Goal: Transaction & Acquisition: Purchase product/service

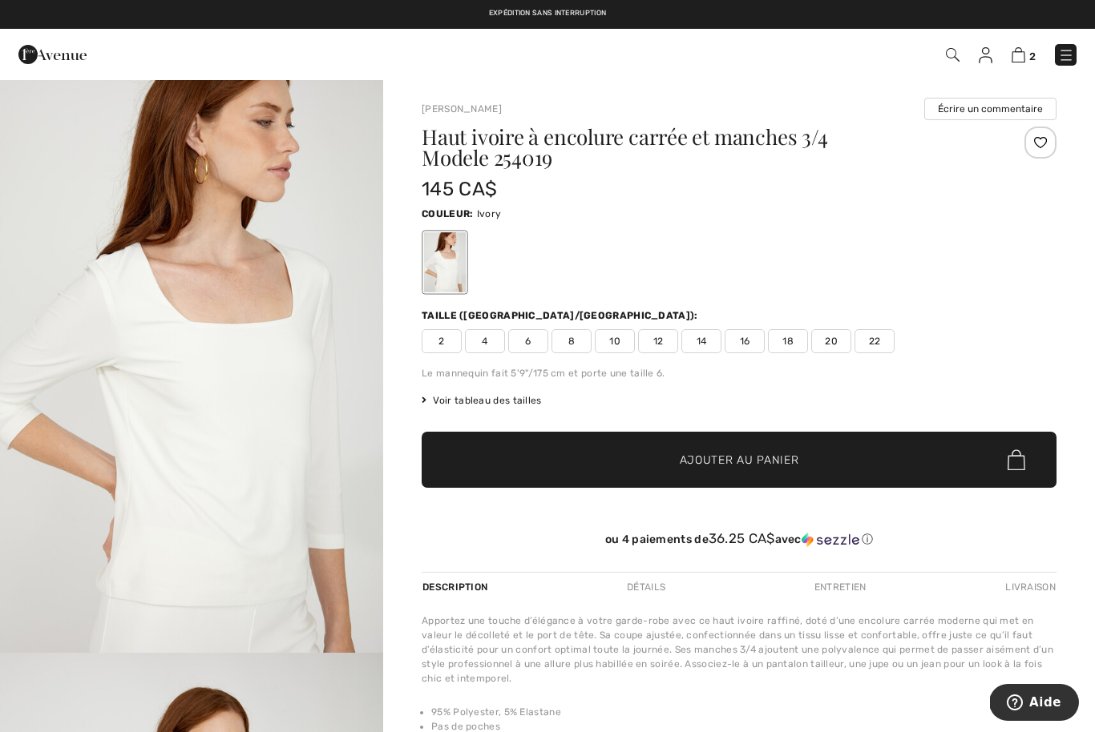
click at [1065, 50] on img at bounding box center [1066, 55] width 16 height 16
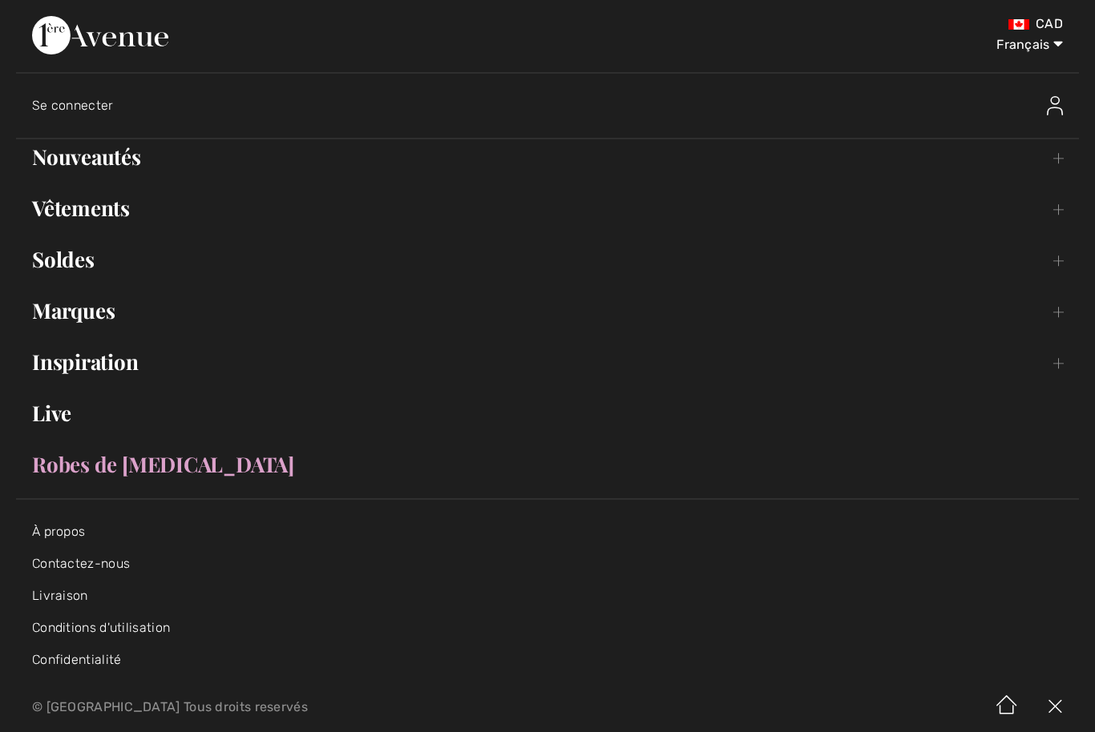
click at [123, 206] on link "Vêtements Toggle submenu" at bounding box center [547, 208] width 1062 height 35
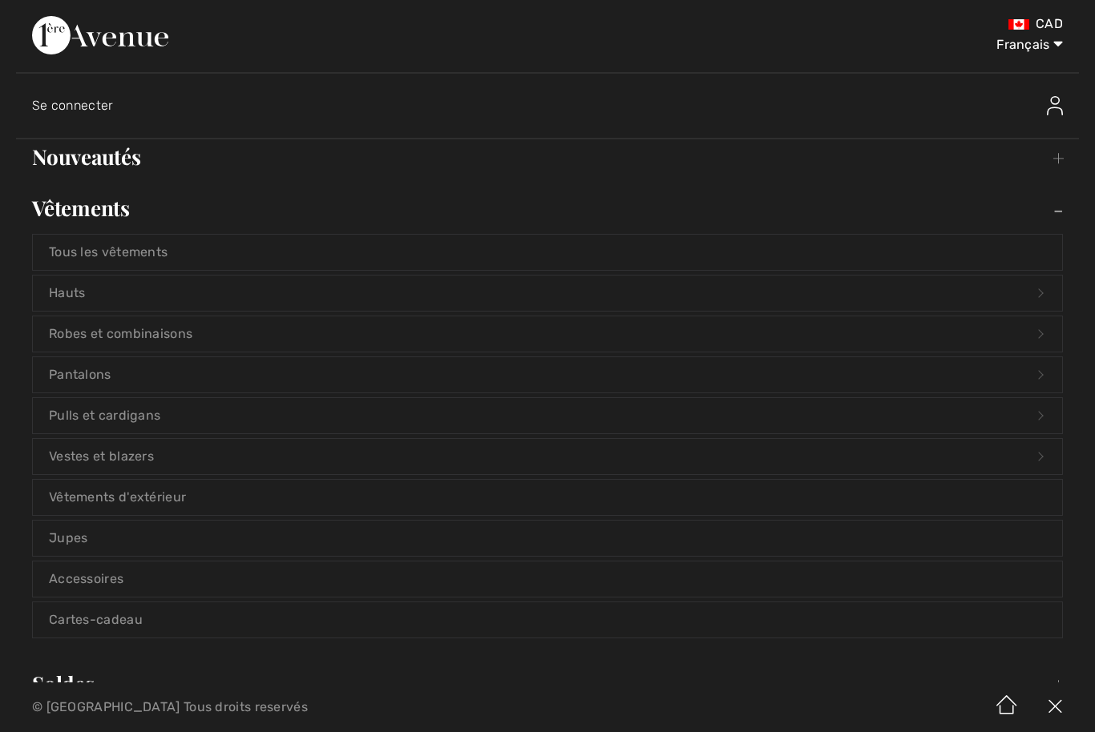
click at [83, 536] on link "Jupes" at bounding box center [547, 538] width 1029 height 35
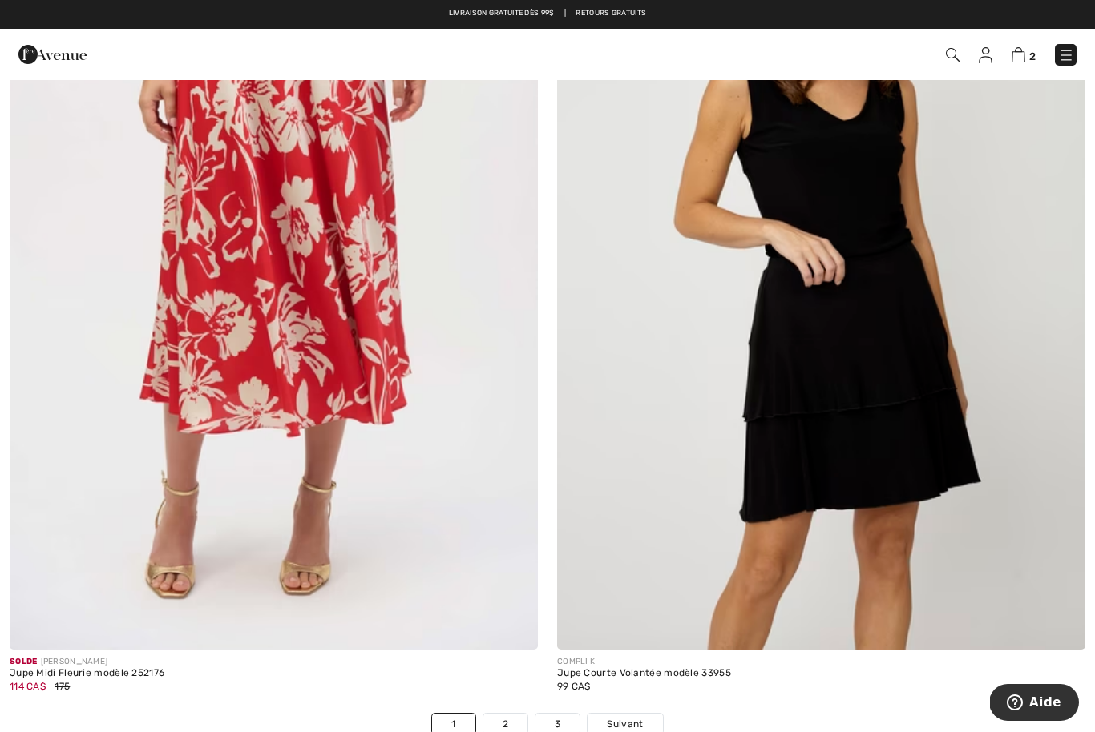
scroll to position [15247, 0]
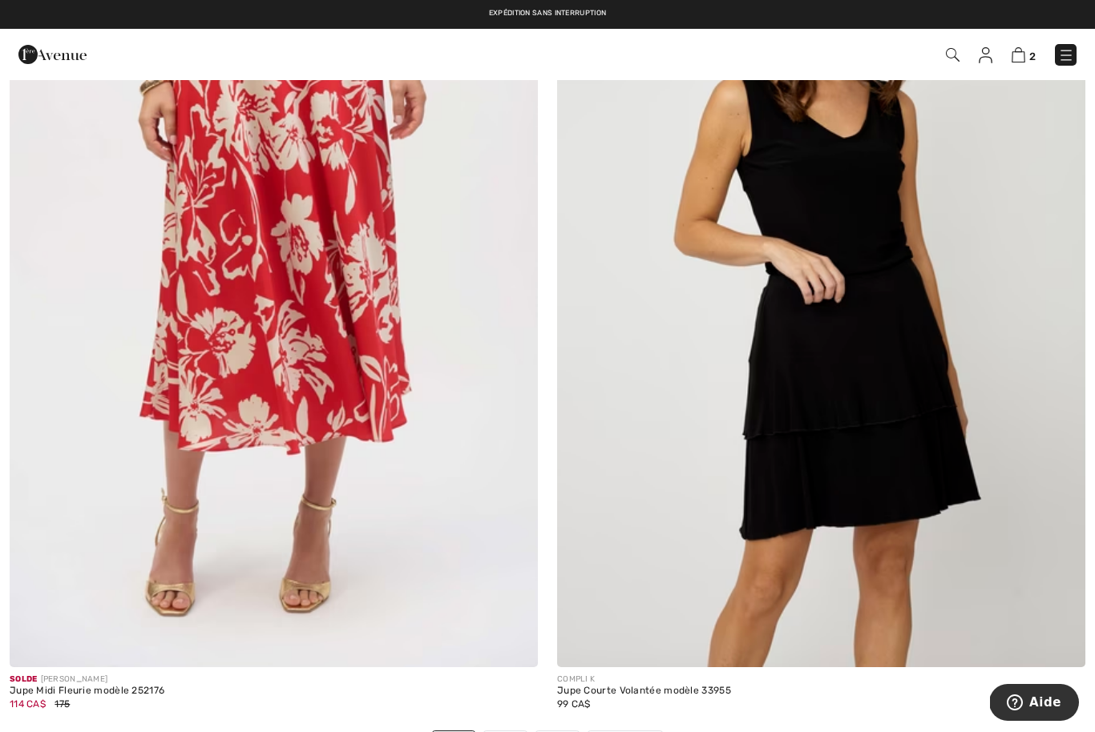
click at [828, 433] on img at bounding box center [821, 272] width 528 height 792
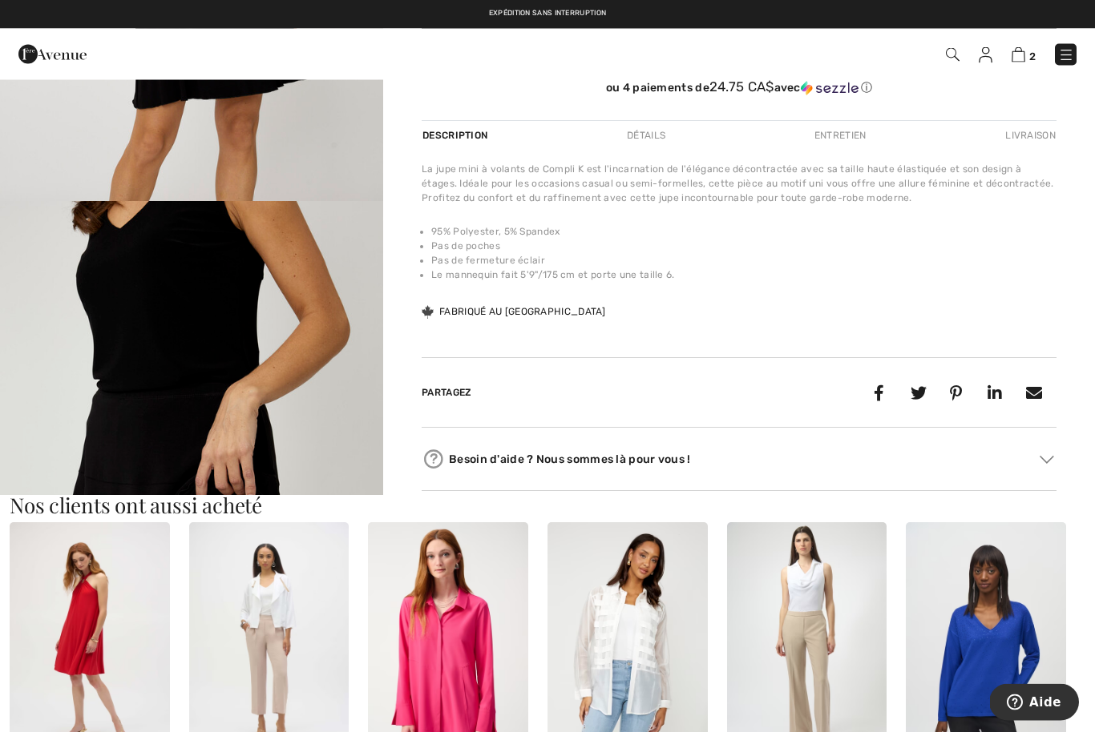
scroll to position [458, 0]
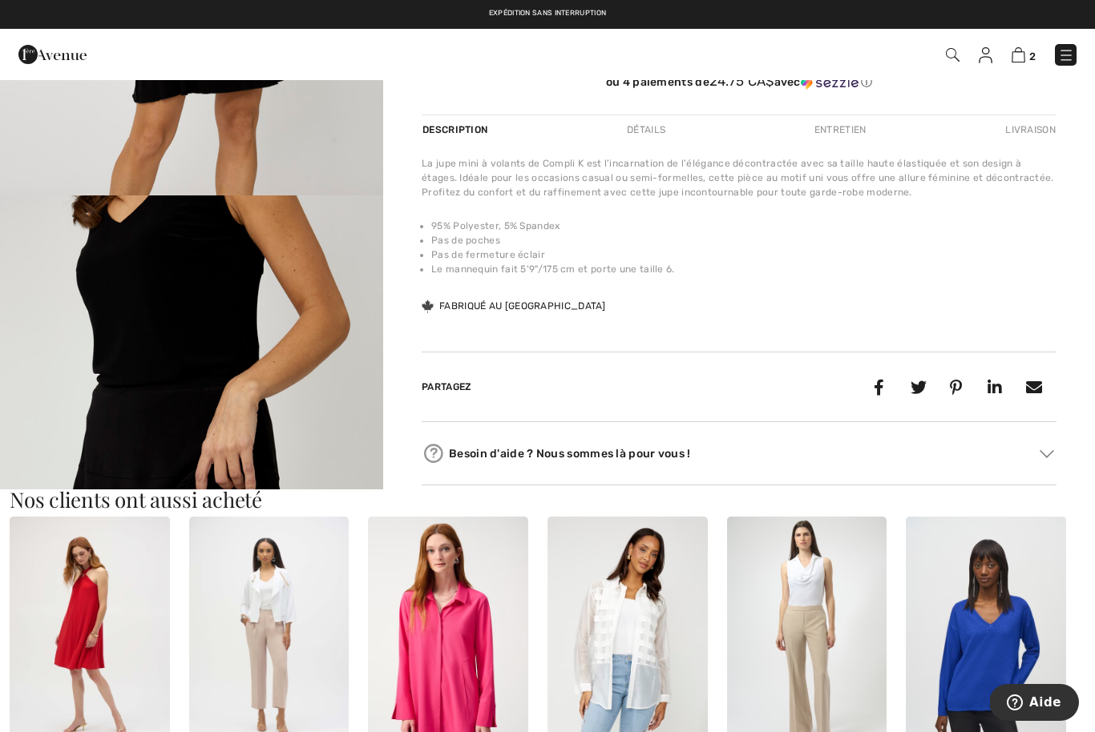
click at [253, 430] on img "2 / 4" at bounding box center [191, 483] width 383 height 575
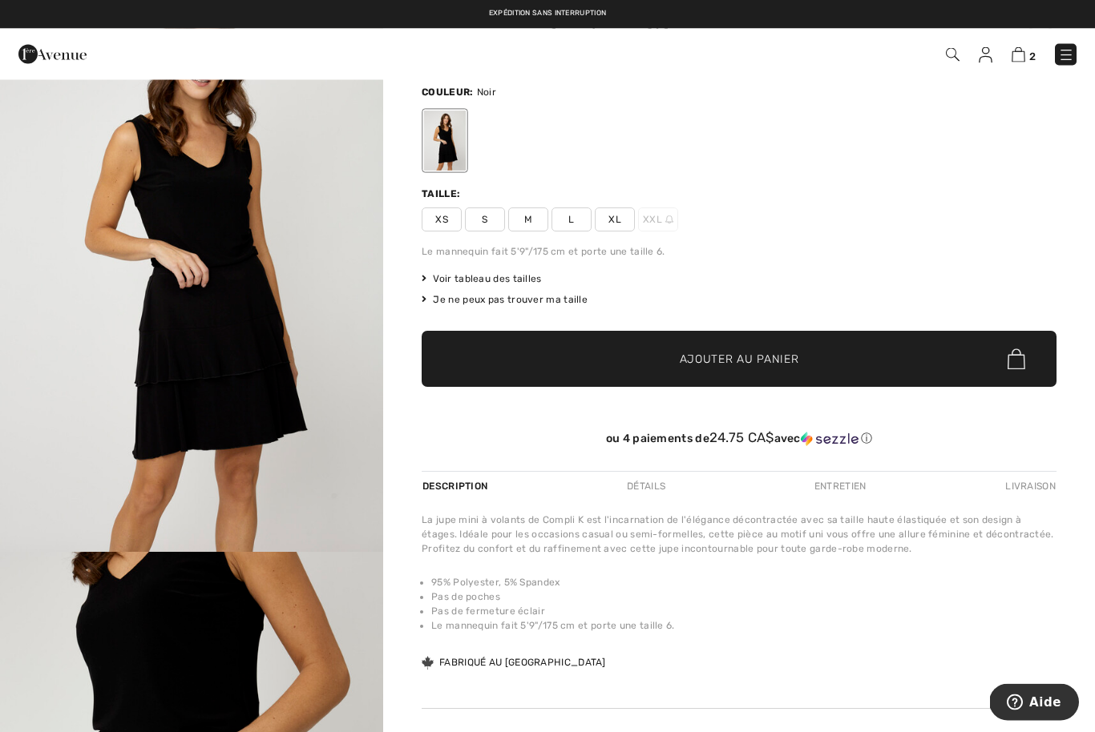
scroll to position [142, 0]
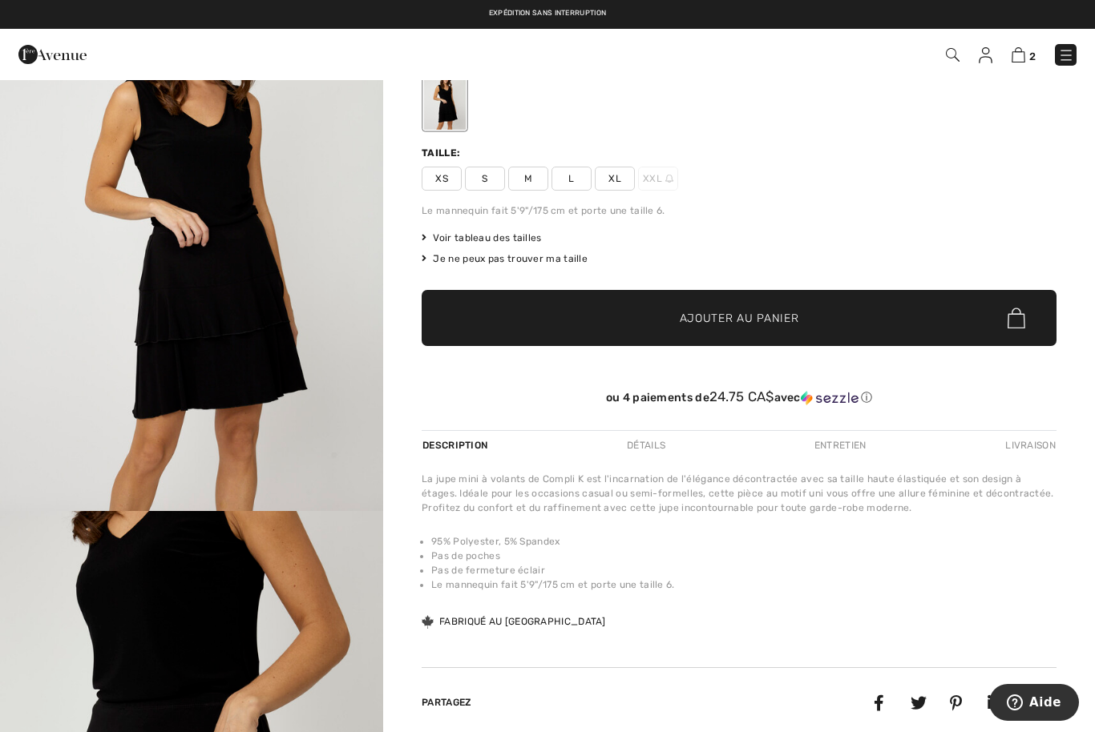
click at [223, 357] on img "1 / 4" at bounding box center [191, 224] width 383 height 575
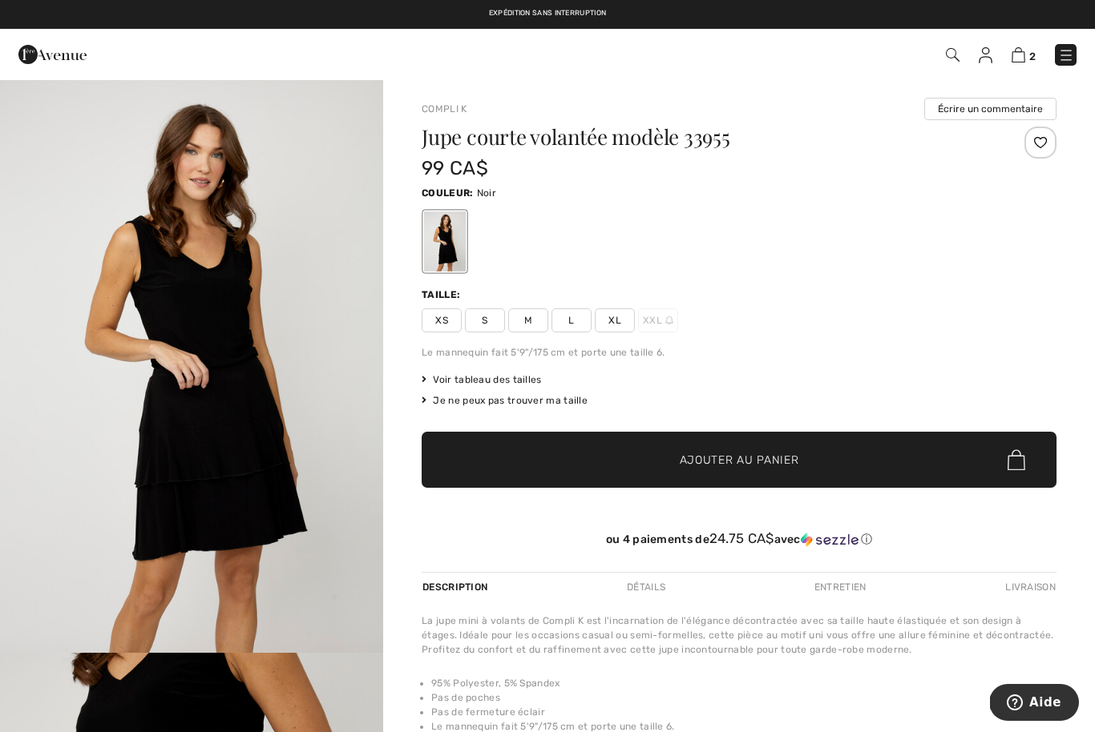
click at [530, 380] on span "Voir tableau des tailles" at bounding box center [481, 380] width 120 height 14
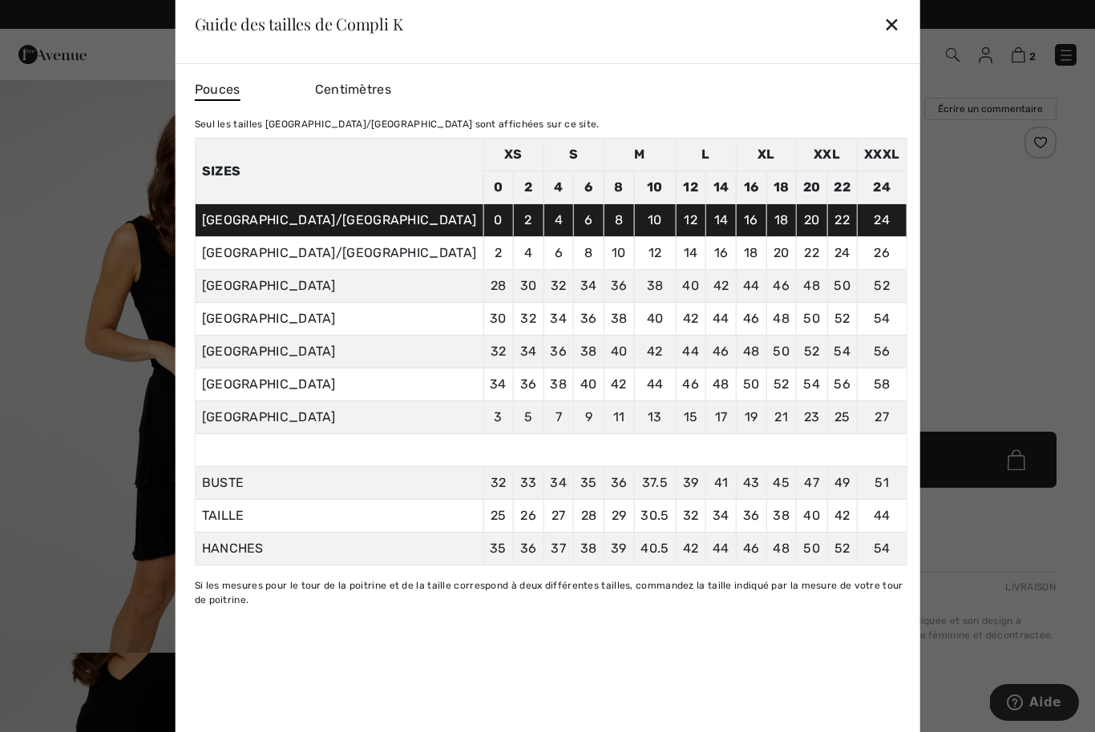
click at [883, 34] on div "✕" at bounding box center [891, 24] width 17 height 34
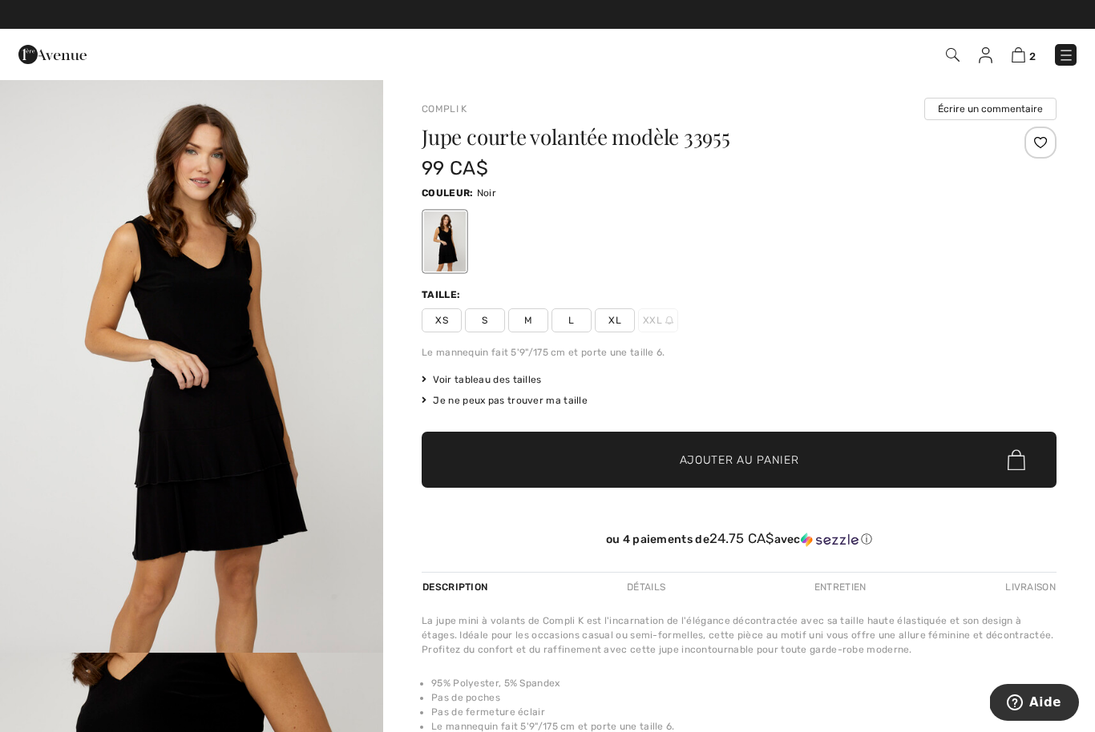
click at [518, 382] on span "Voir tableau des tailles" at bounding box center [481, 380] width 120 height 14
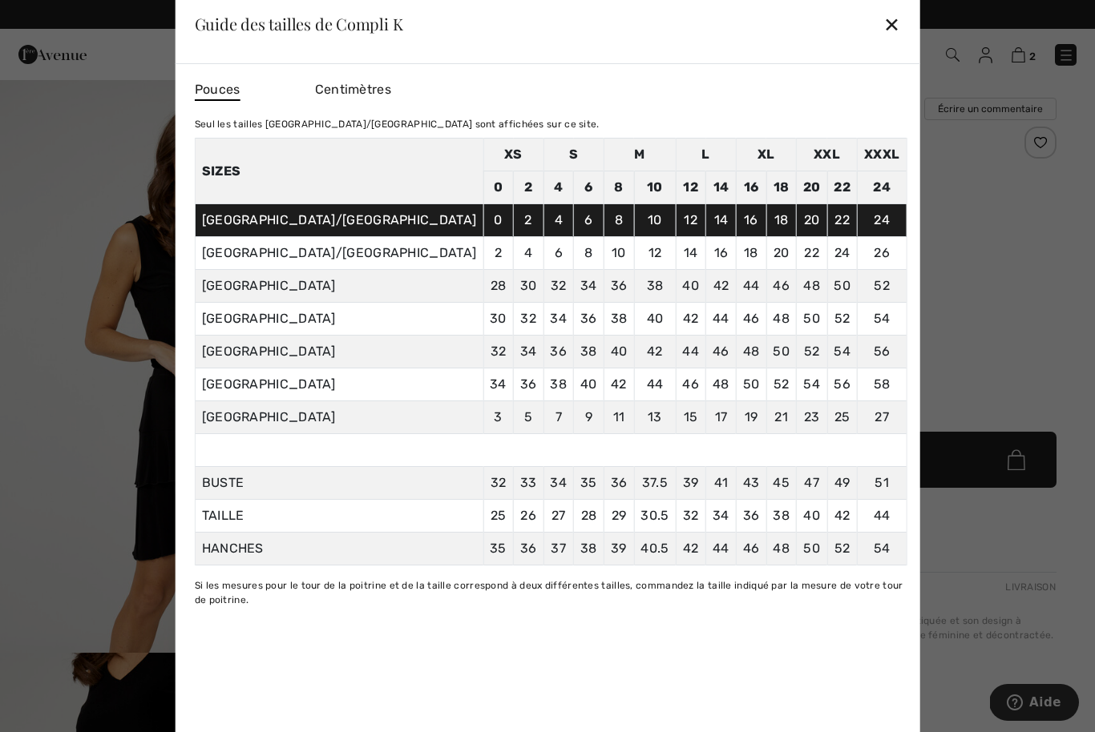
click at [883, 32] on div "✕" at bounding box center [891, 24] width 17 height 34
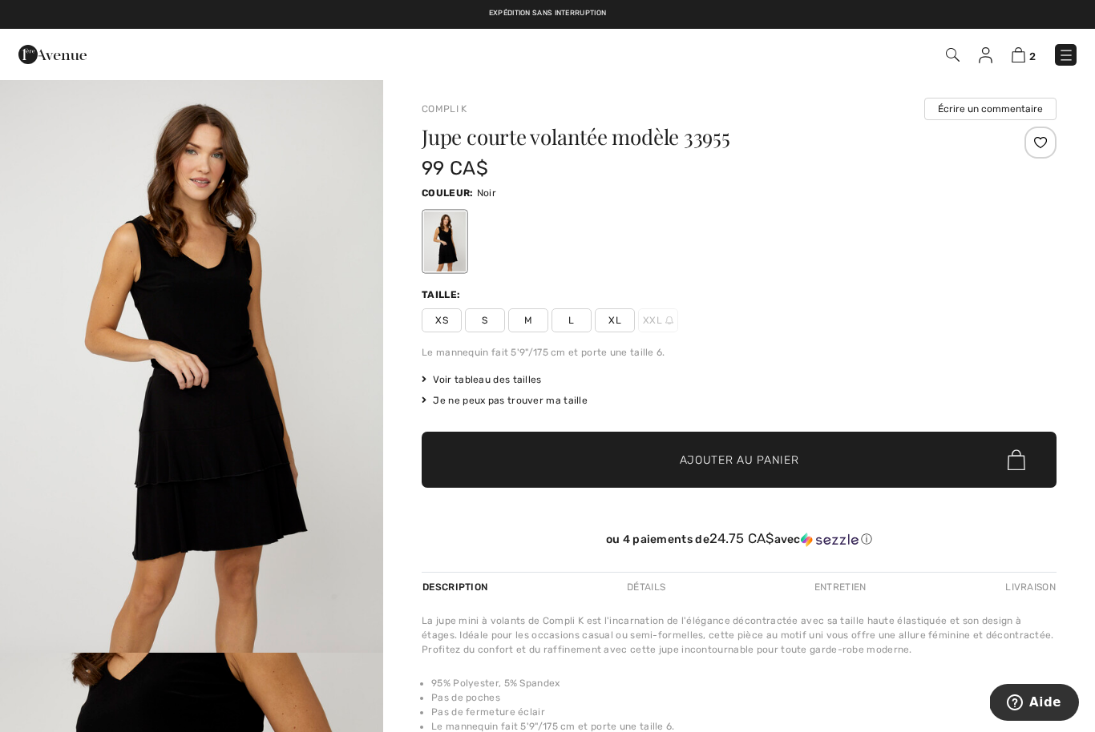
click at [479, 323] on span "S" at bounding box center [485, 320] width 40 height 24
click at [730, 466] on span "Ajouter au panier" at bounding box center [738, 460] width 119 height 17
click at [527, 330] on span "M" at bounding box center [528, 320] width 40 height 24
click at [729, 458] on span "Ajouter au panier" at bounding box center [738, 460] width 119 height 17
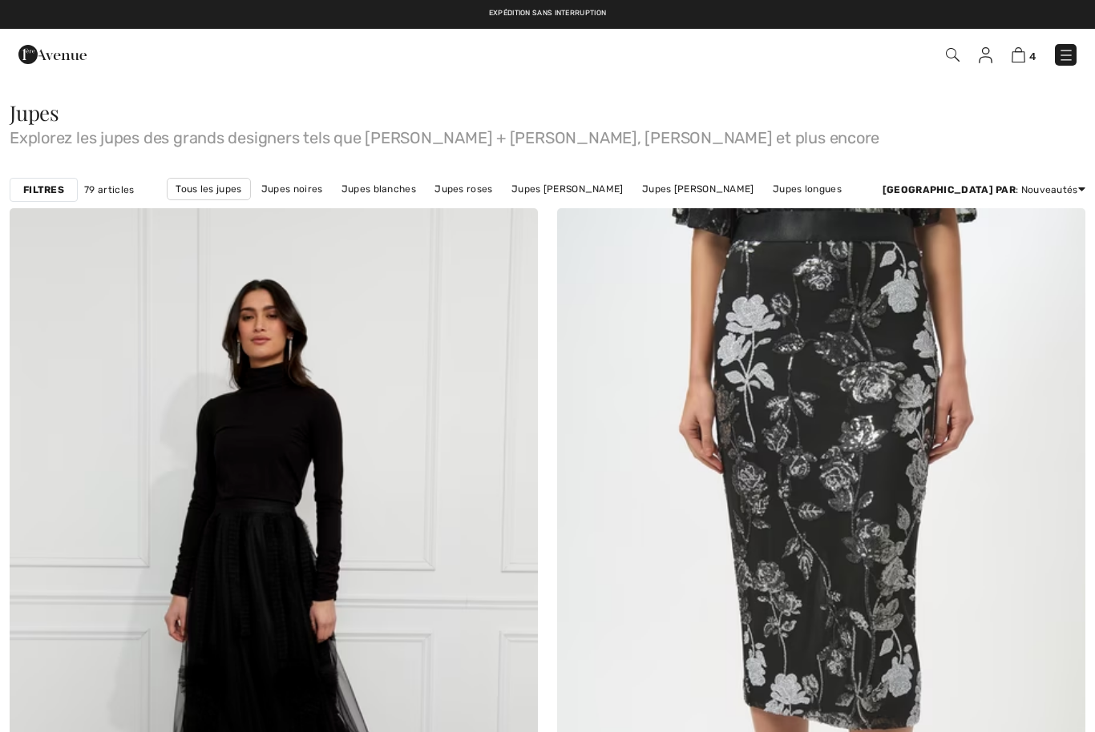
scroll to position [15300, 0]
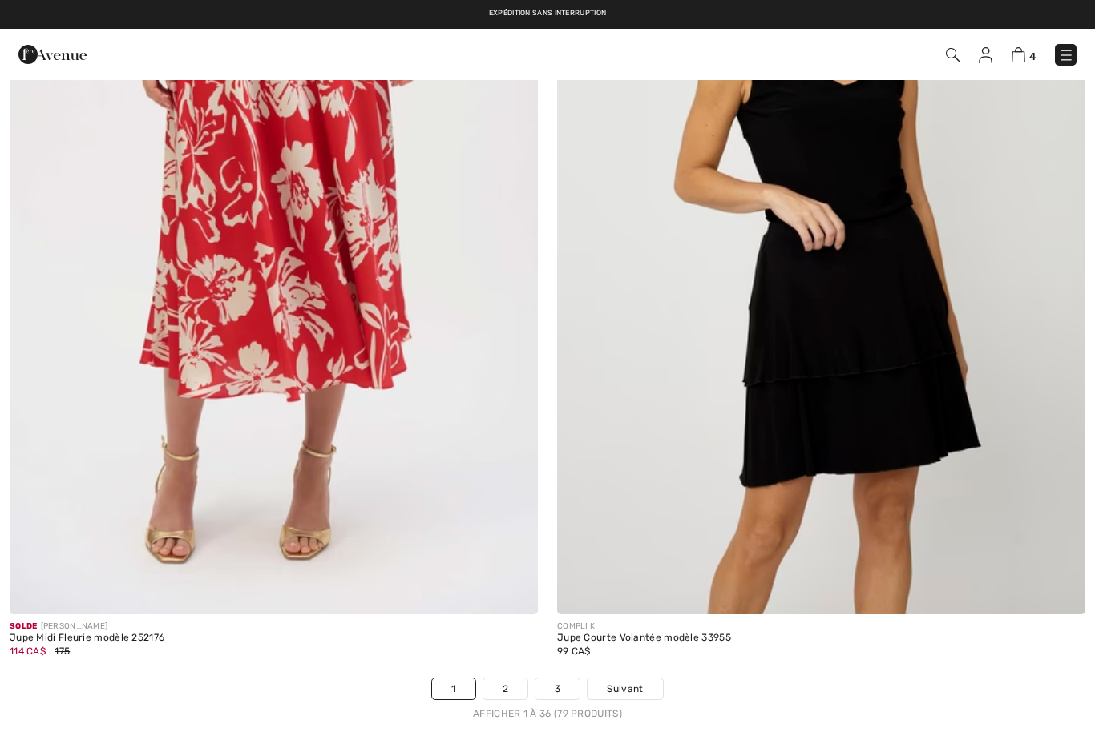
checkbox input "true"
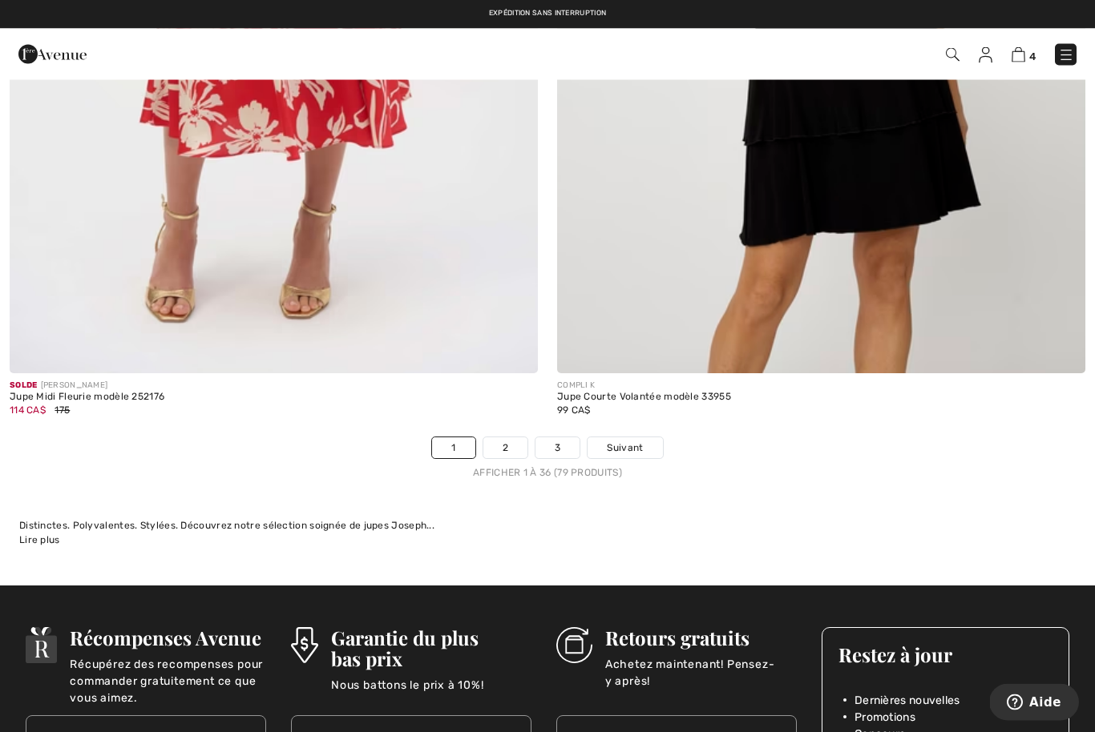
scroll to position [15529, 0]
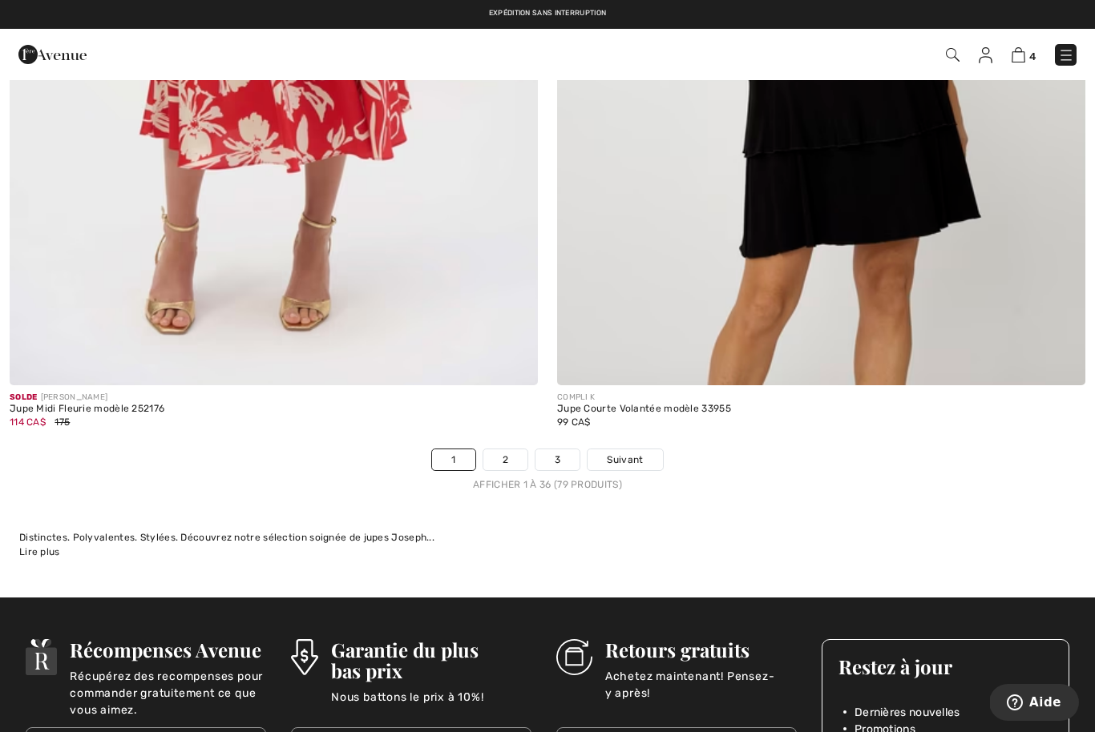
click at [499, 456] on link "2" at bounding box center [505, 460] width 44 height 21
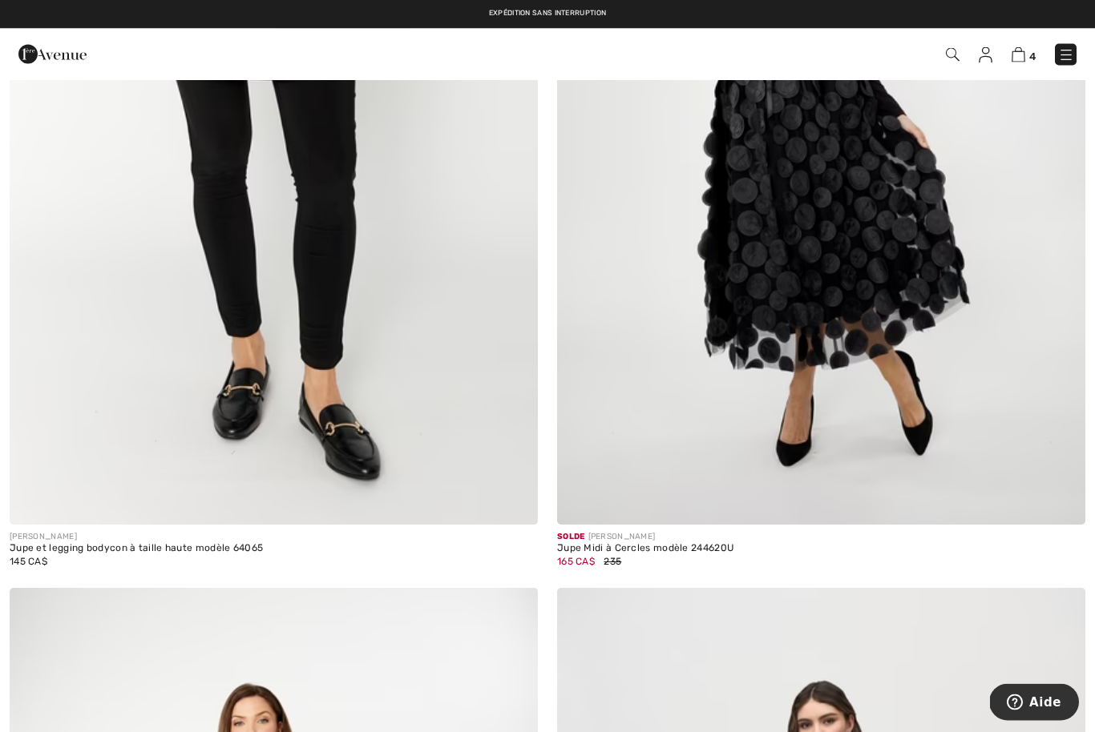
scroll to position [7484, 0]
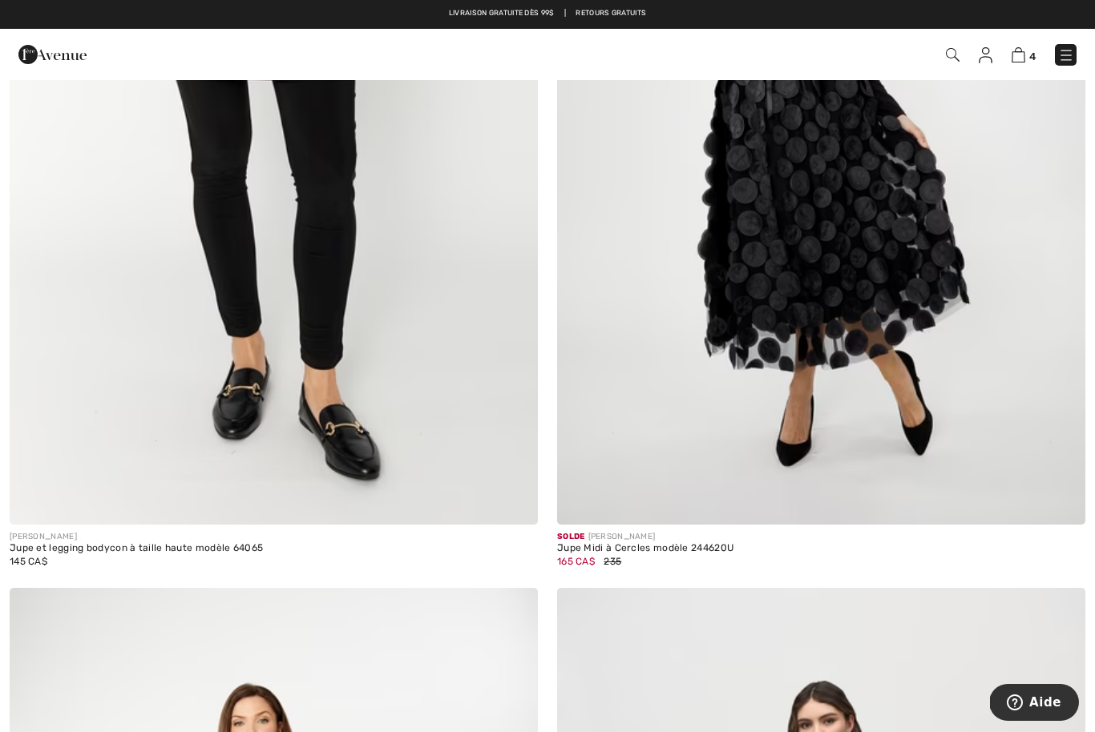
click at [326, 306] on img at bounding box center [274, 129] width 528 height 792
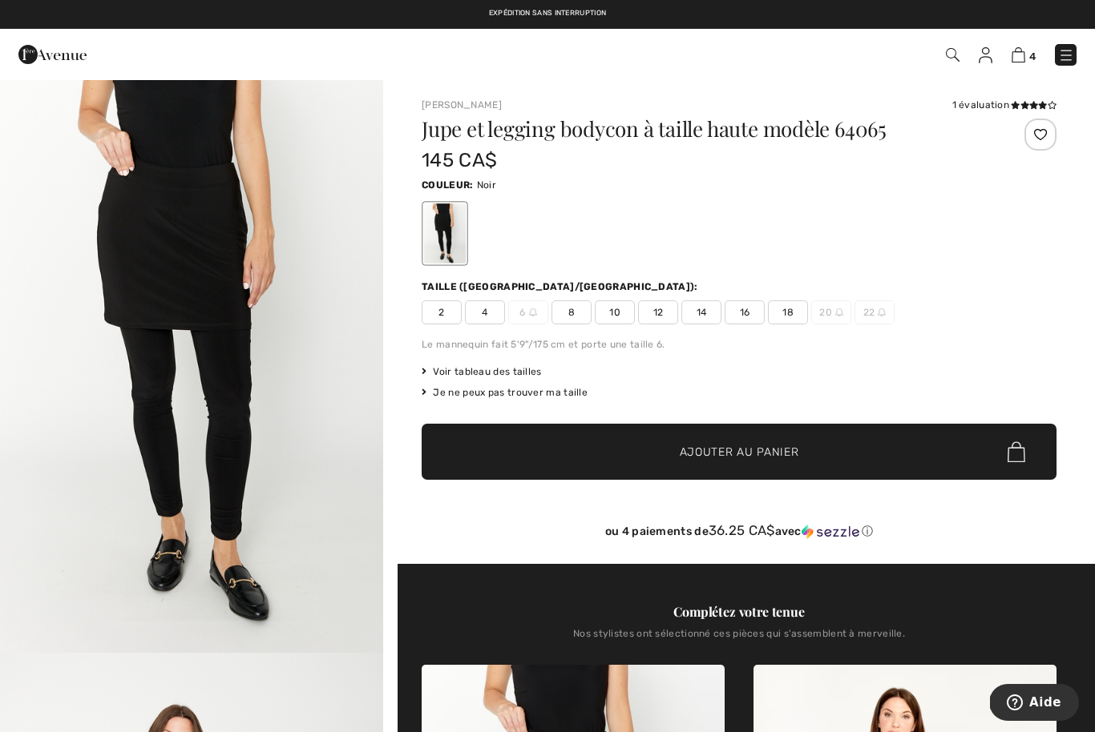
click at [470, 312] on span "4" at bounding box center [485, 312] width 40 height 24
click at [543, 448] on span "✔ Ajouté au panier Ajouter au panier" at bounding box center [738, 452] width 635 height 56
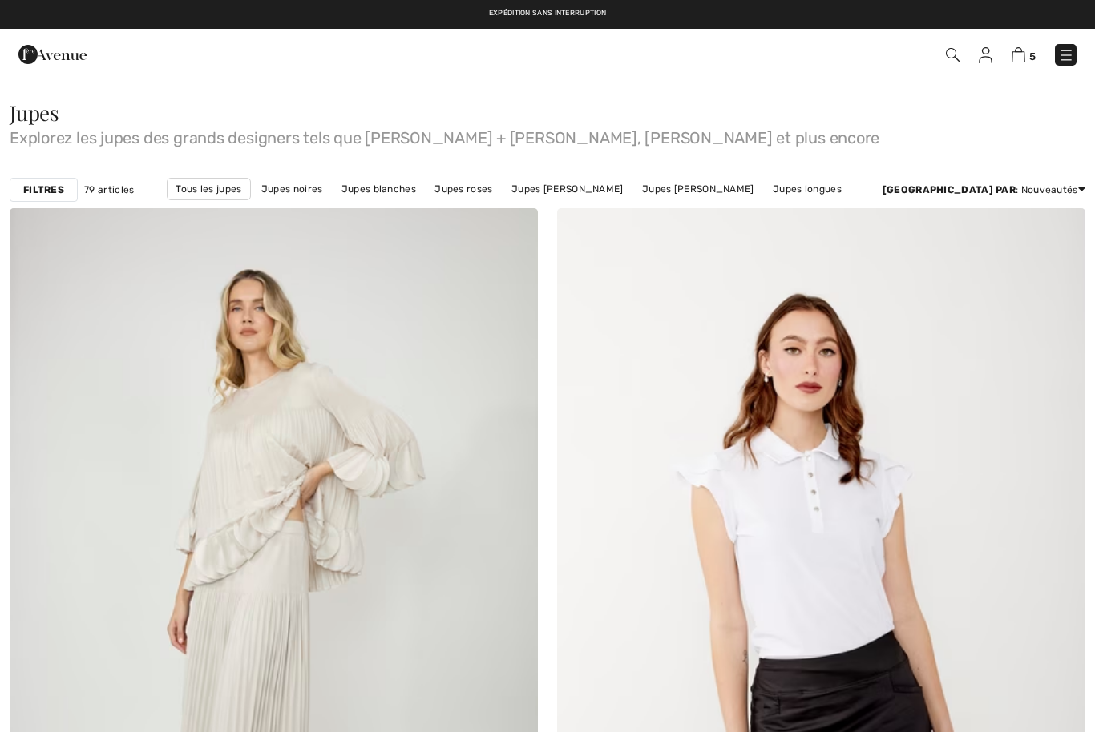
checkbox input "true"
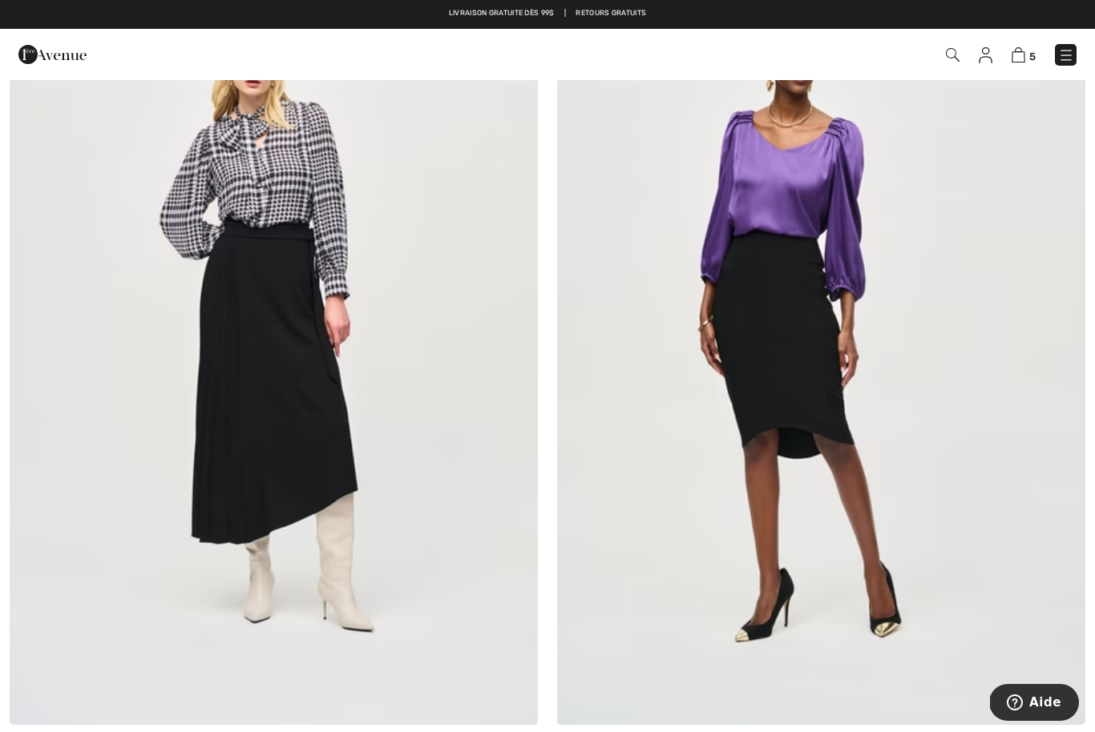
scroll to position [14336, 0]
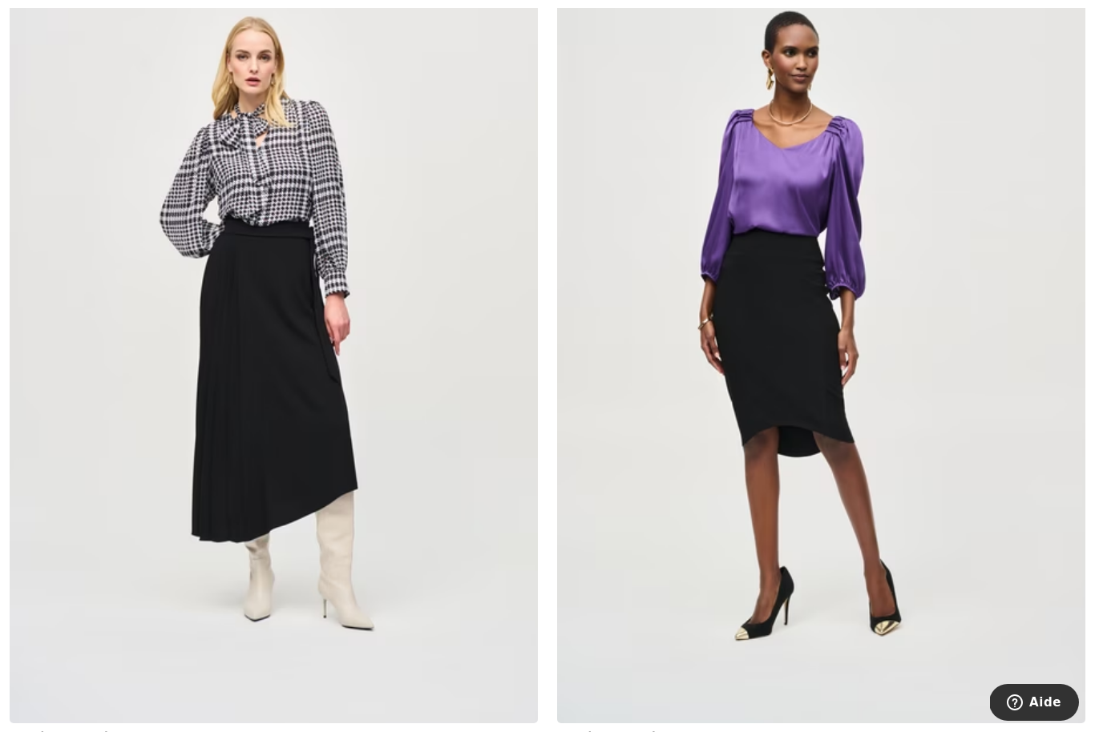
click at [815, 393] on img at bounding box center [821, 328] width 528 height 792
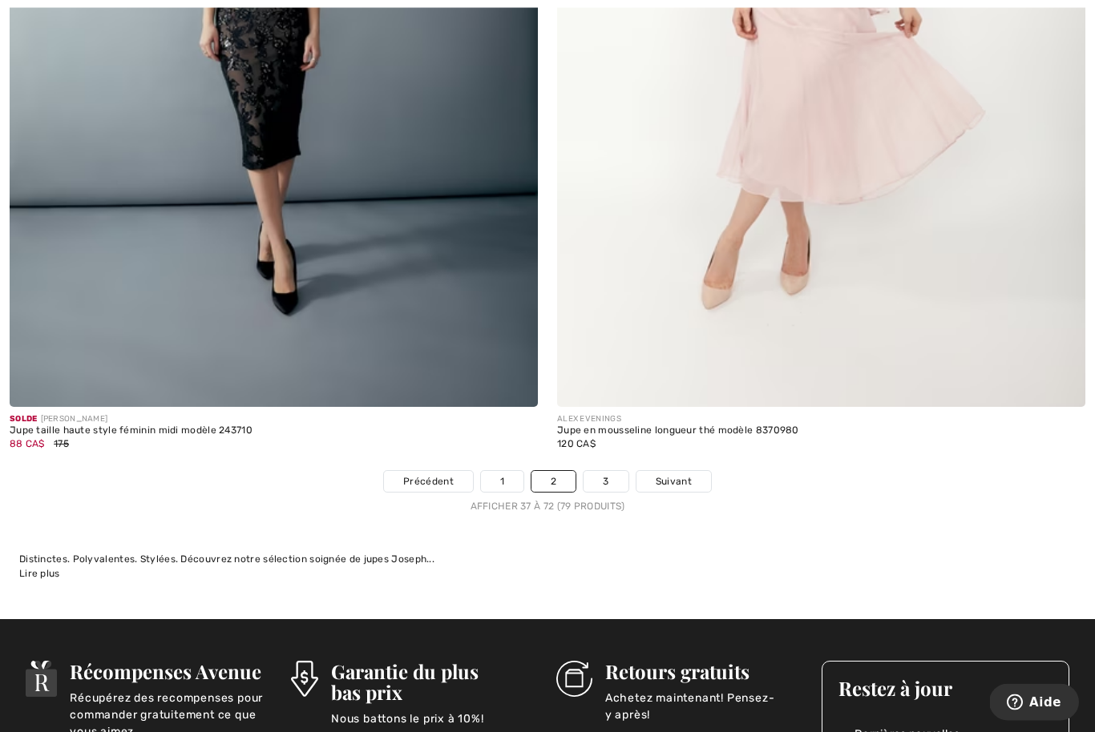
scroll to position [15489, 0]
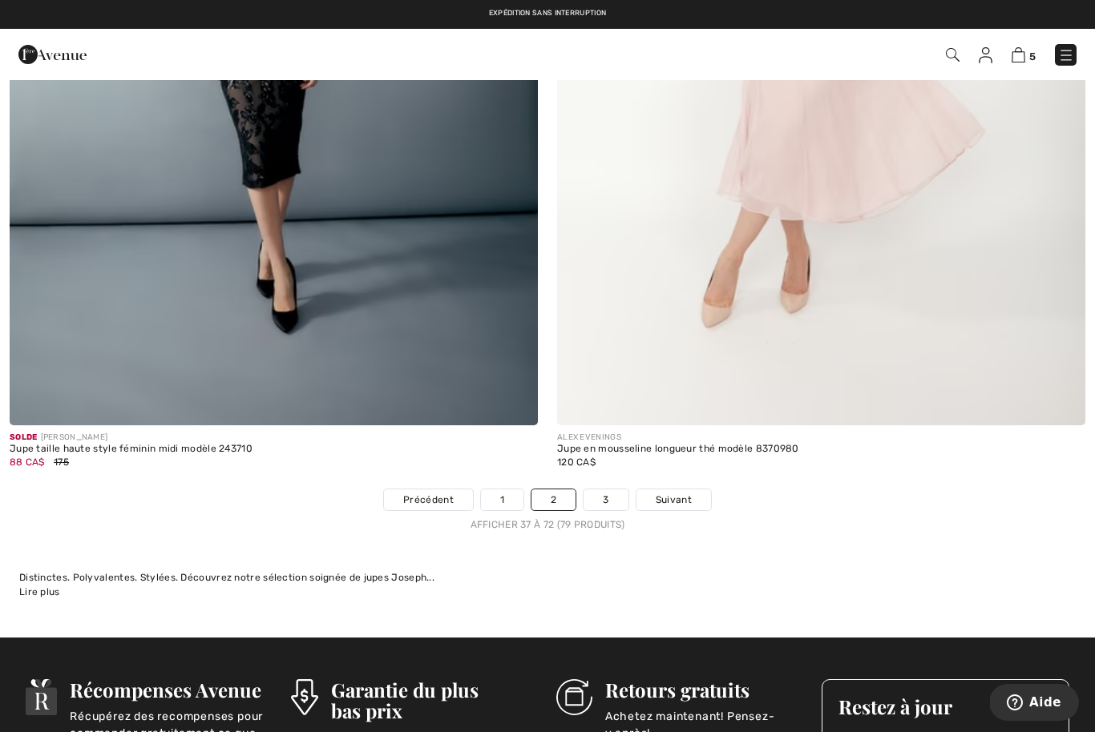
click at [611, 492] on link "3" at bounding box center [605, 500] width 44 height 21
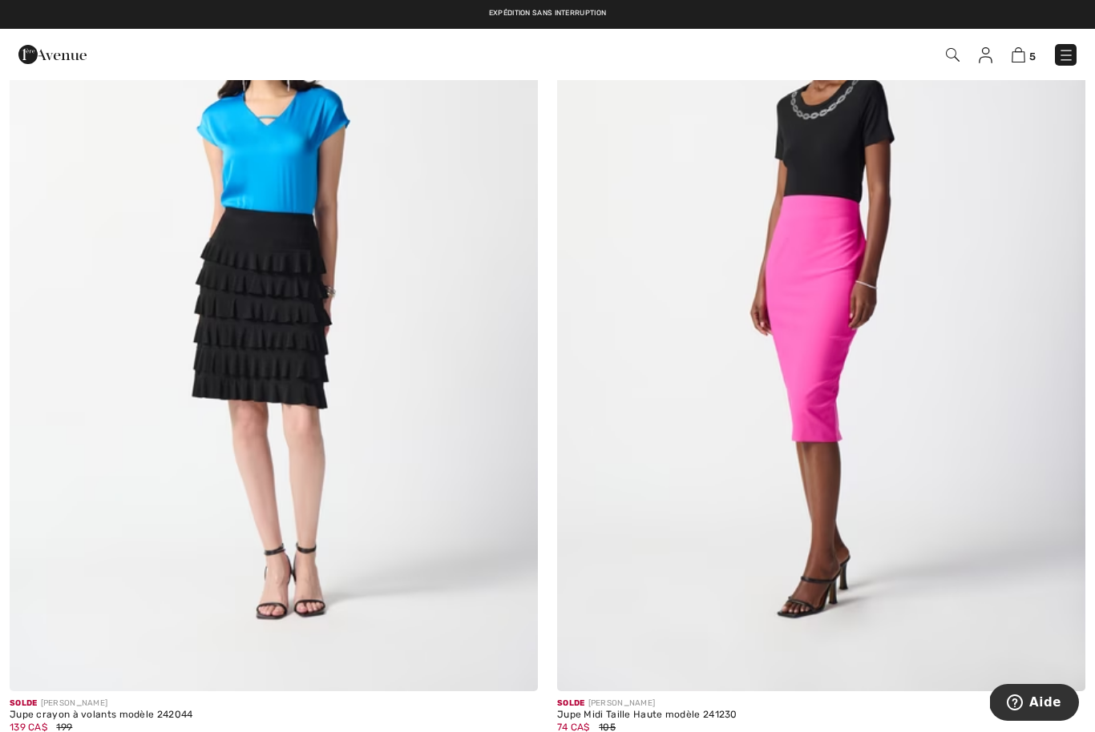
scroll to position [308, 0]
click at [272, 333] on img at bounding box center [274, 296] width 528 height 792
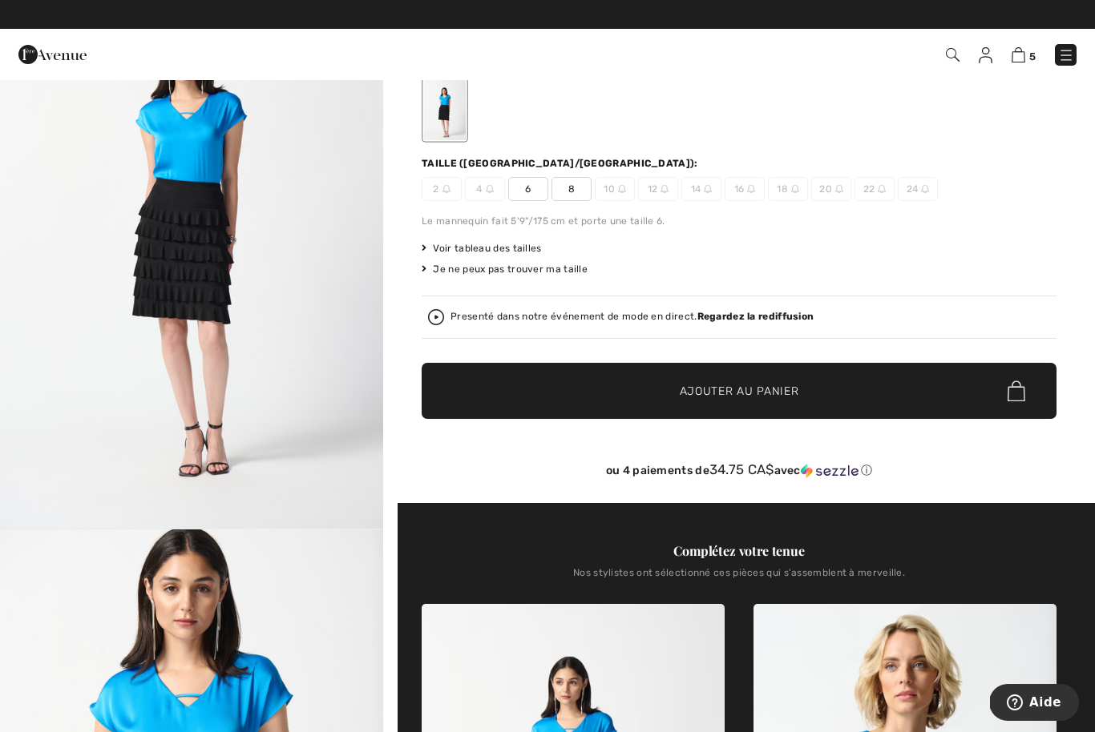
scroll to position [99, 0]
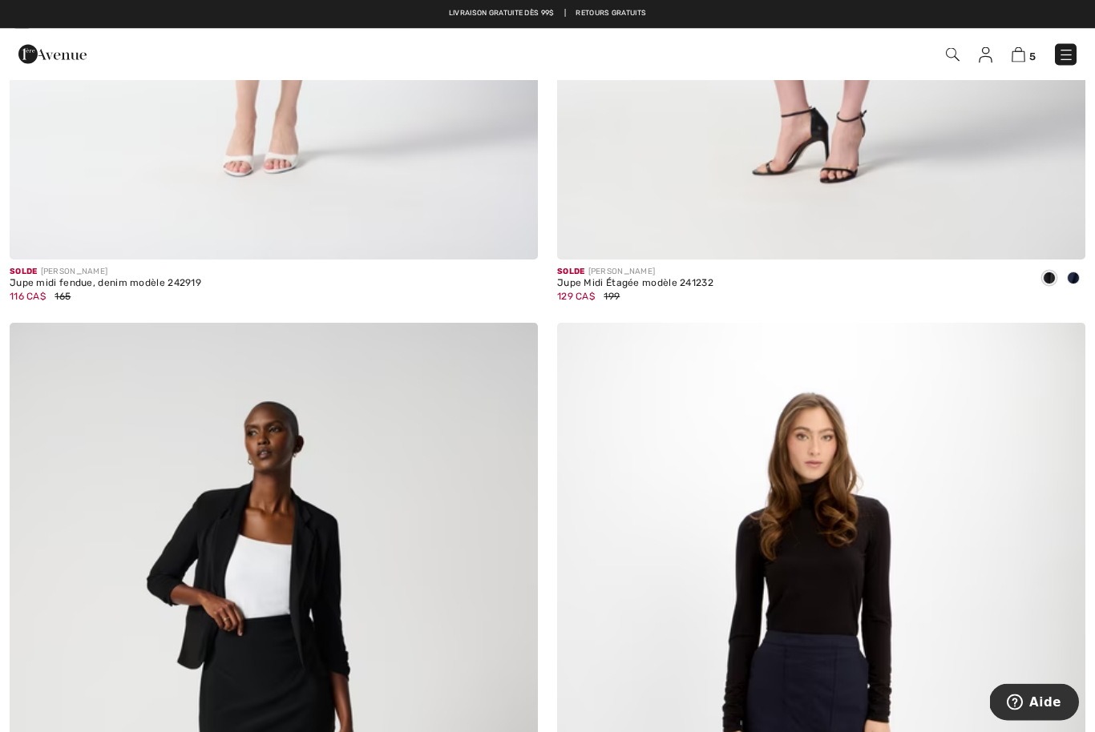
scroll to position [1593, 0]
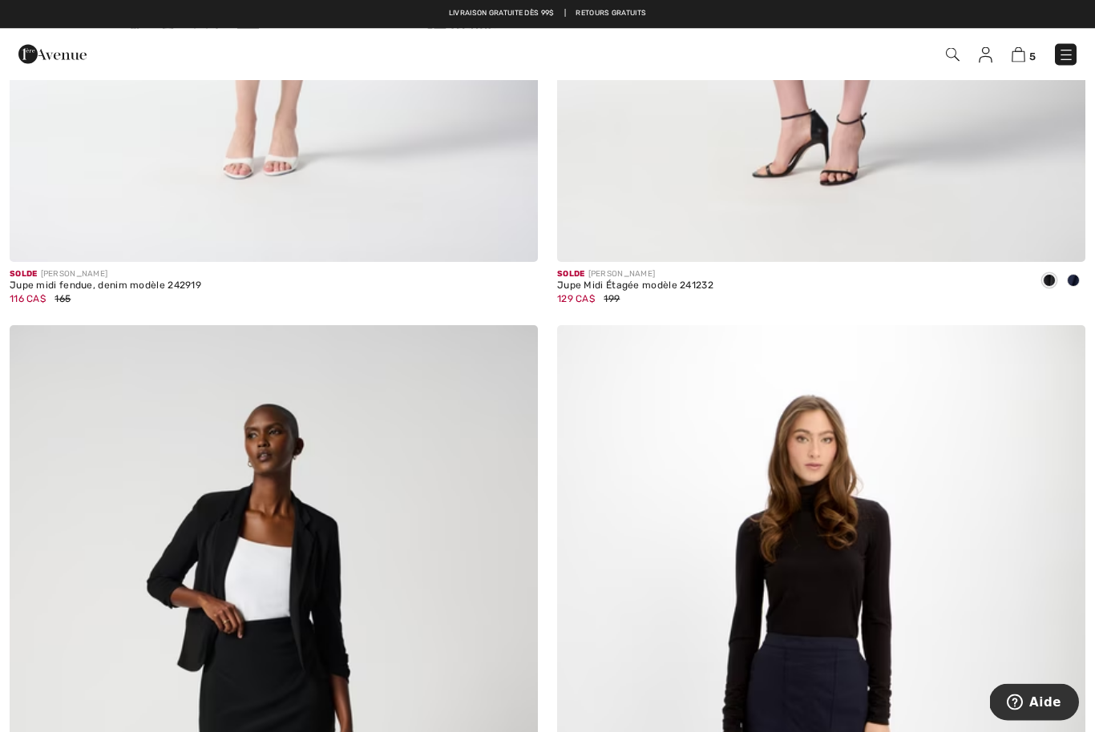
click at [1065, 59] on img at bounding box center [1066, 55] width 16 height 16
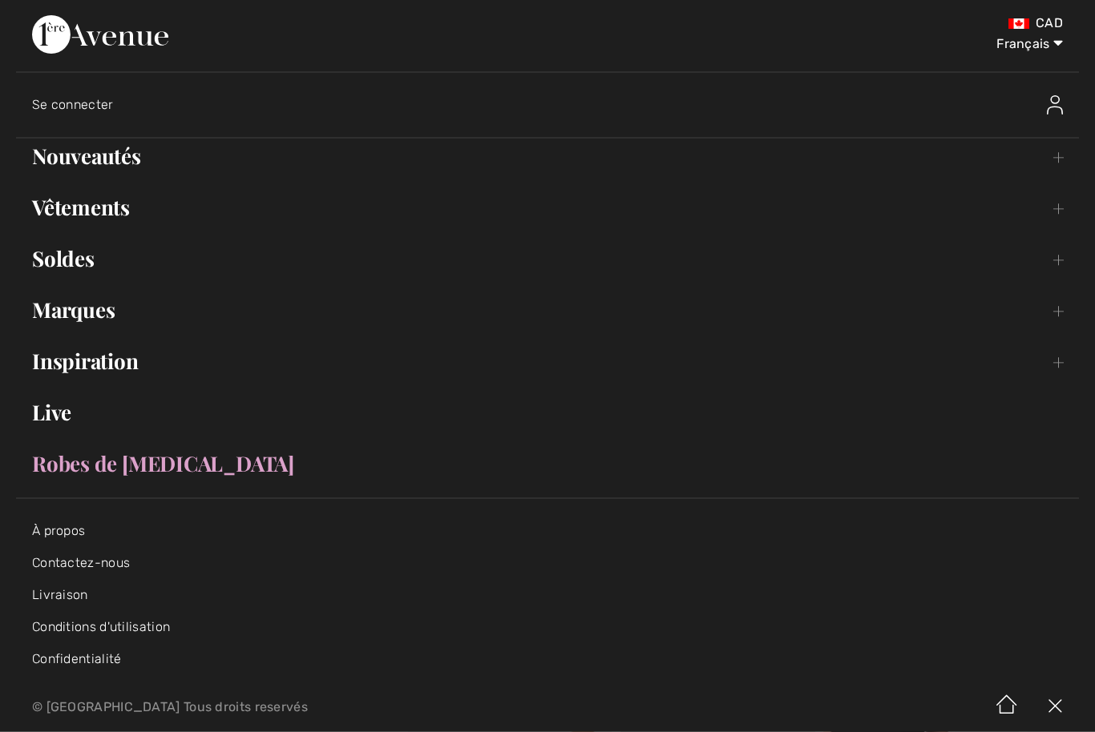
scroll to position [1594, 0]
click at [107, 215] on link "Vêtements Toggle submenu" at bounding box center [547, 208] width 1062 height 35
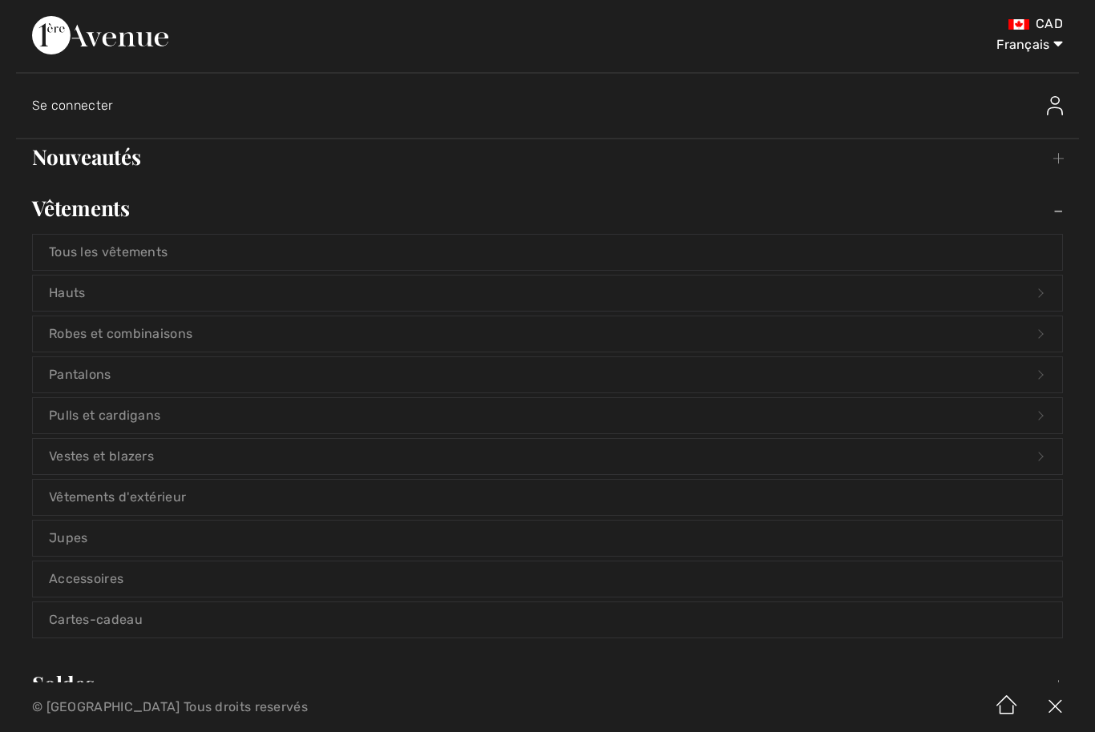
click at [224, 459] on link "Vestes et blazers Open submenu" at bounding box center [547, 456] width 1029 height 35
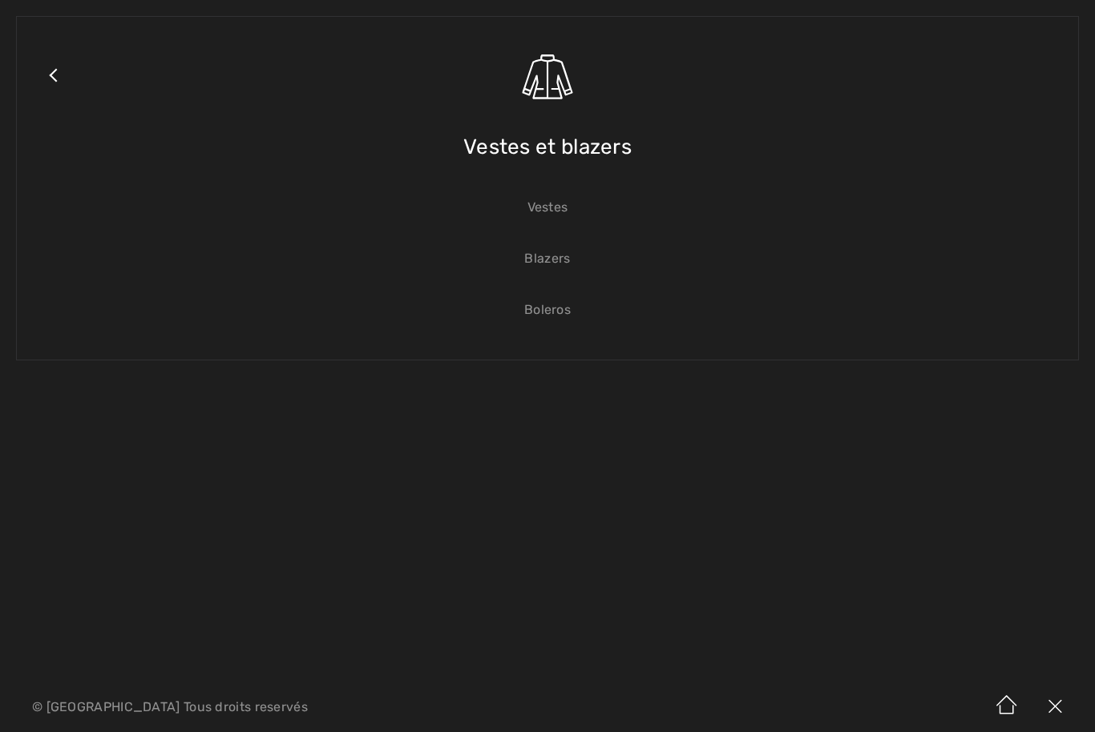
click at [564, 260] on link "Blazers" at bounding box center [547, 258] width 1029 height 35
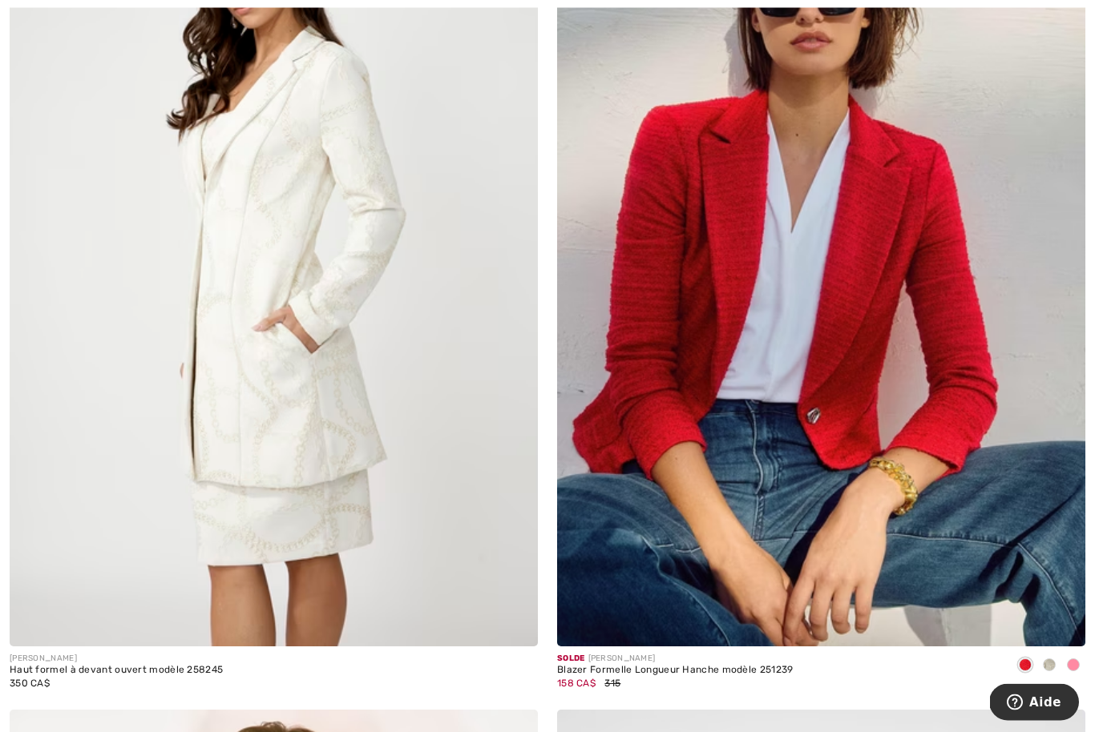
scroll to position [14405, 0]
click at [852, 393] on img at bounding box center [821, 251] width 528 height 792
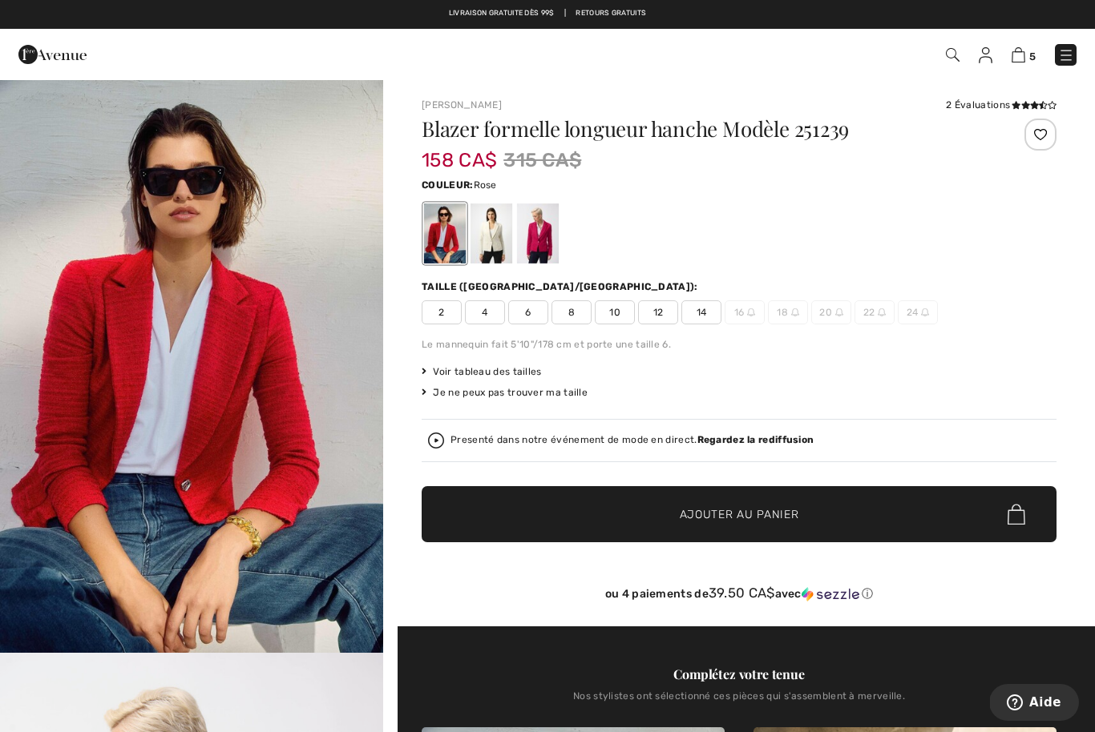
click at [544, 242] on div at bounding box center [538, 234] width 42 height 60
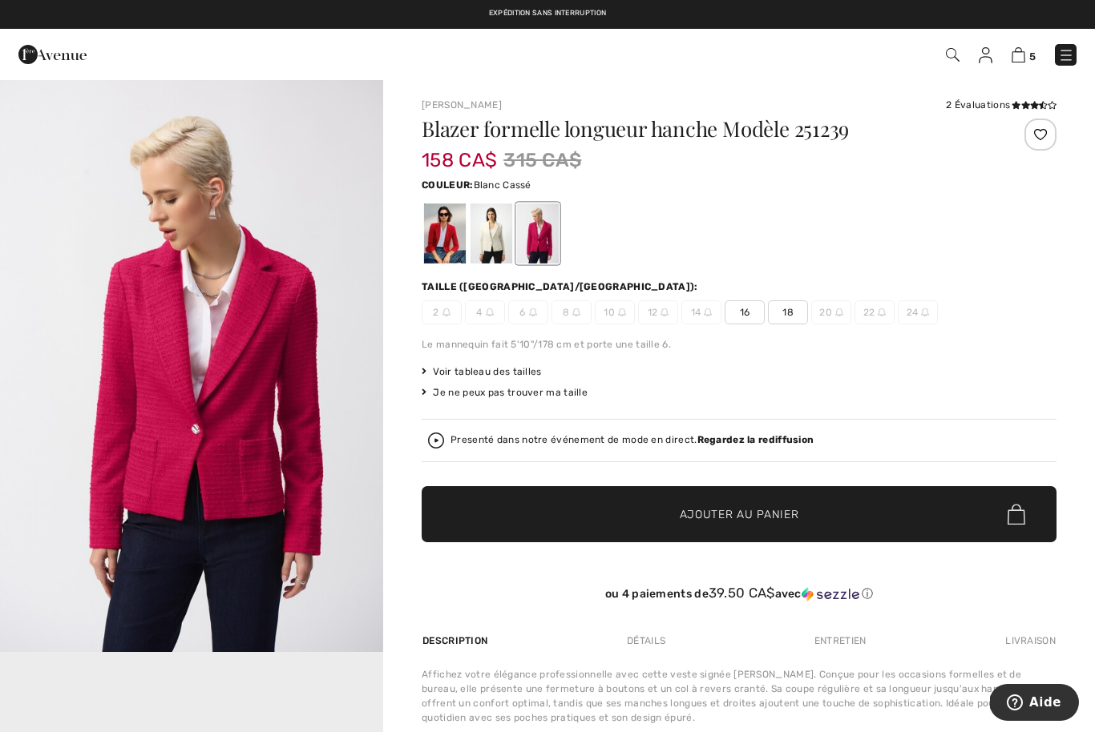
click at [486, 247] on div at bounding box center [491, 234] width 42 height 60
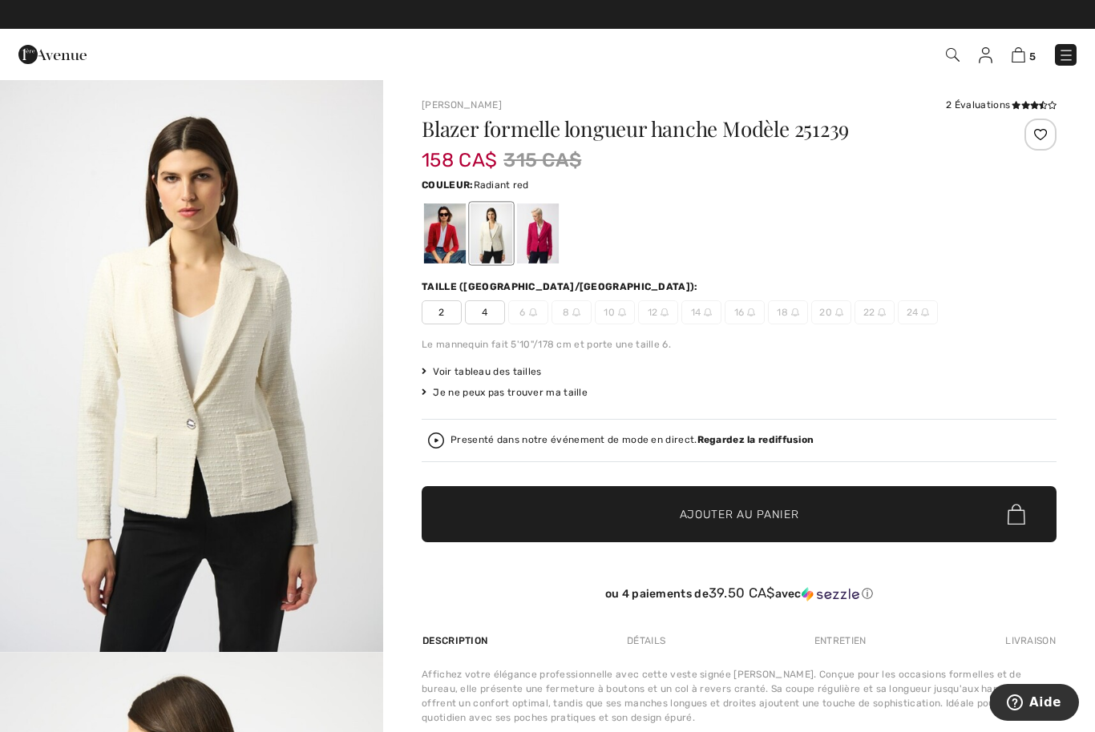
click at [440, 238] on div at bounding box center [445, 234] width 42 height 60
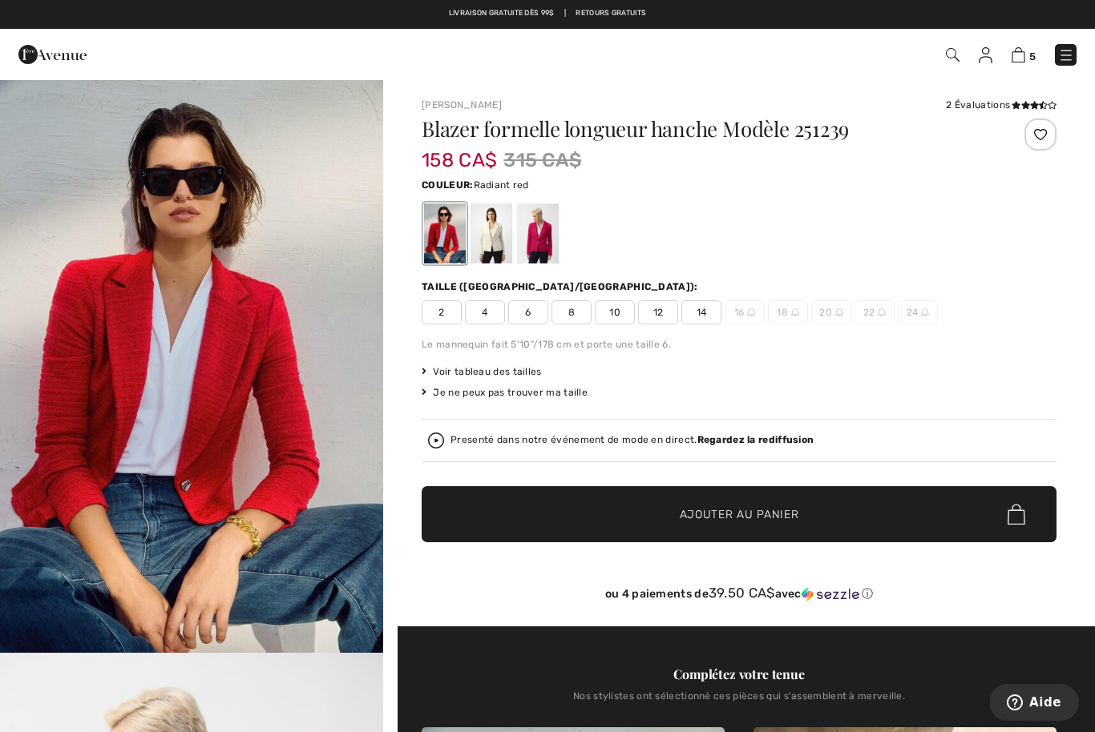
click at [754, 446] on strong "Regardez la rediffusion" at bounding box center [755, 439] width 117 height 11
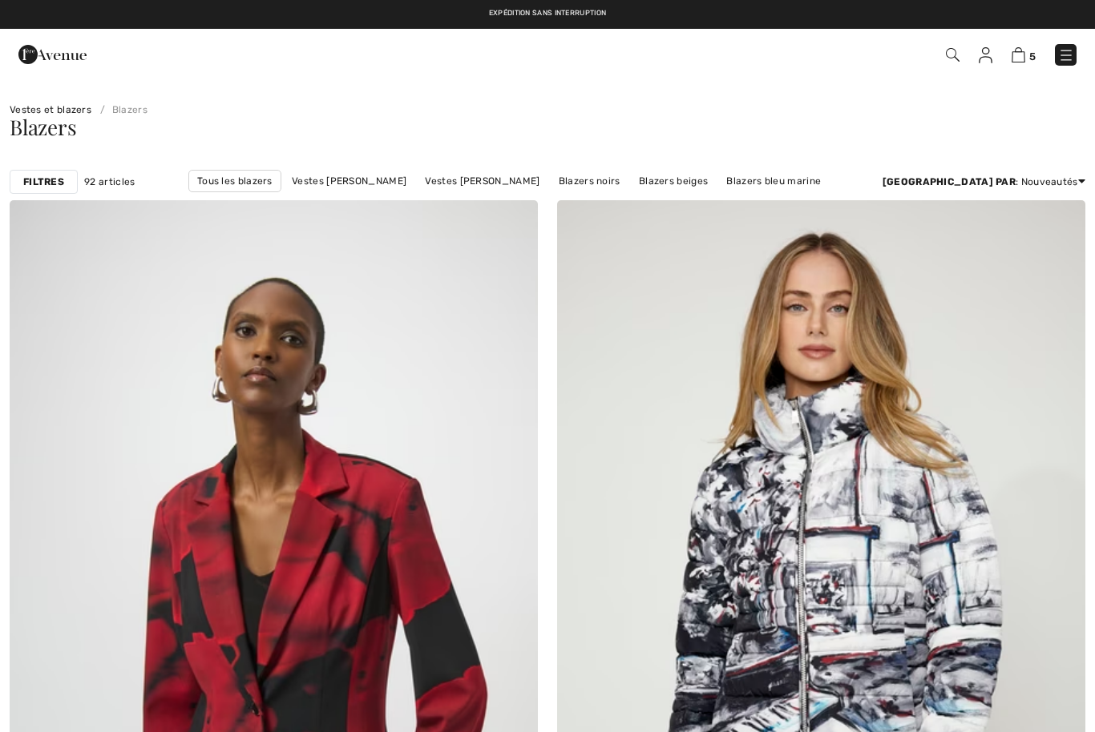
checkbox input "true"
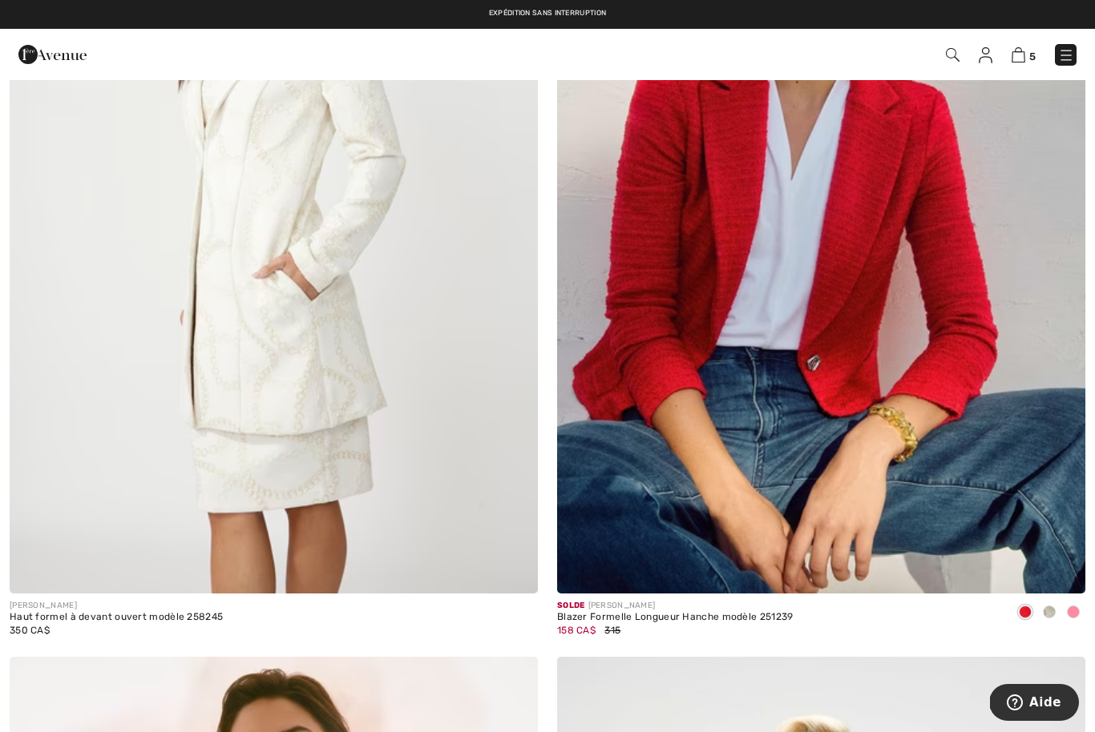
click at [855, 354] on img at bounding box center [821, 198] width 528 height 792
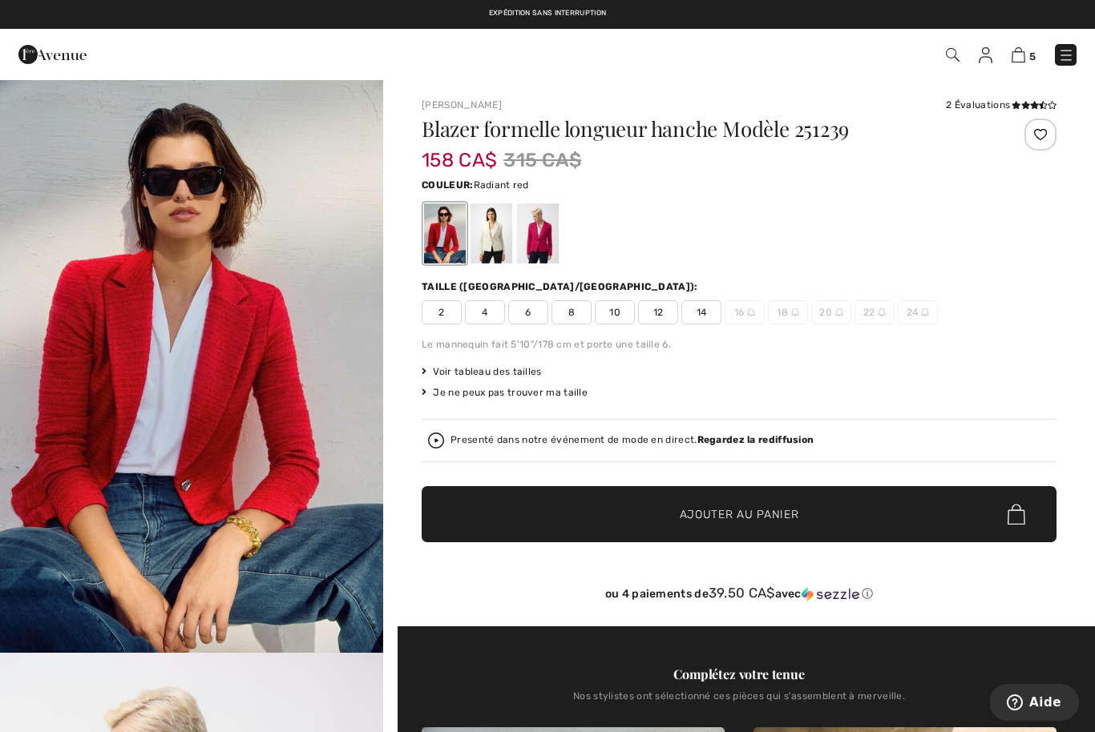
click at [530, 317] on span "6" at bounding box center [528, 312] width 40 height 24
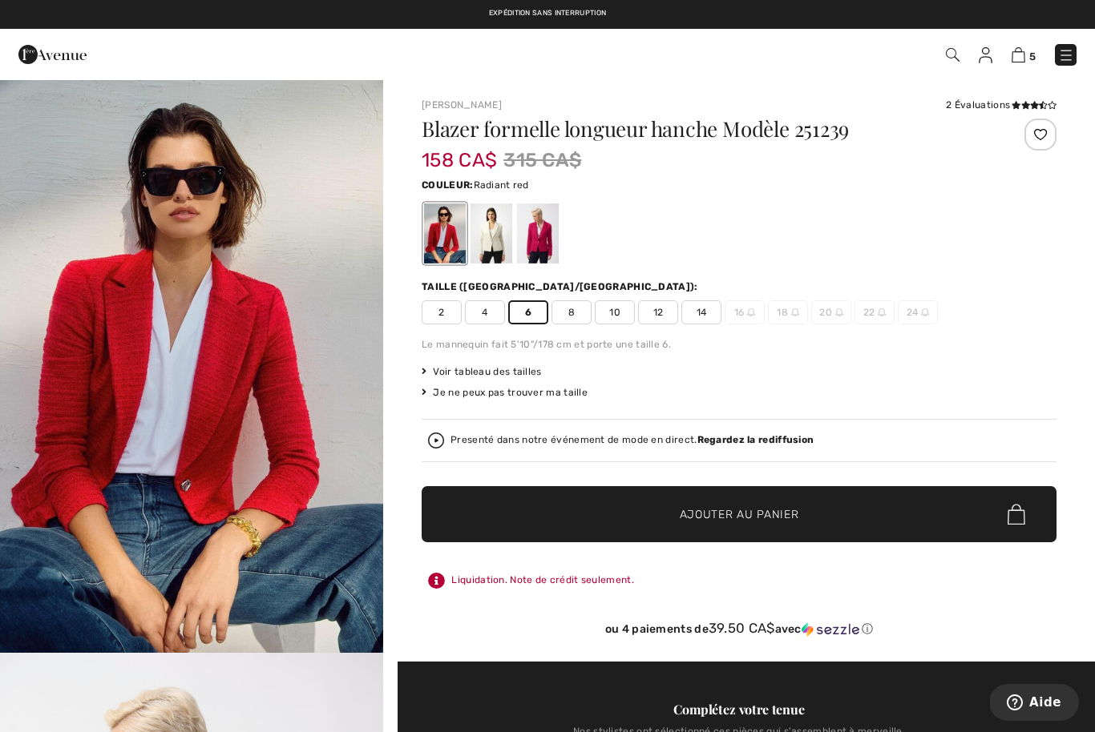
click at [636, 511] on span "✔ Ajouté au panier Ajouter au panier" at bounding box center [738, 514] width 635 height 56
click at [1086, 53] on div "6 Ajouté au panier Joseph Ribkoff Blazer Formelle Longueur Hanche Modèle 251239…" at bounding box center [773, 54] width 631 height 33
click at [1025, 59] on img at bounding box center [1018, 54] width 14 height 15
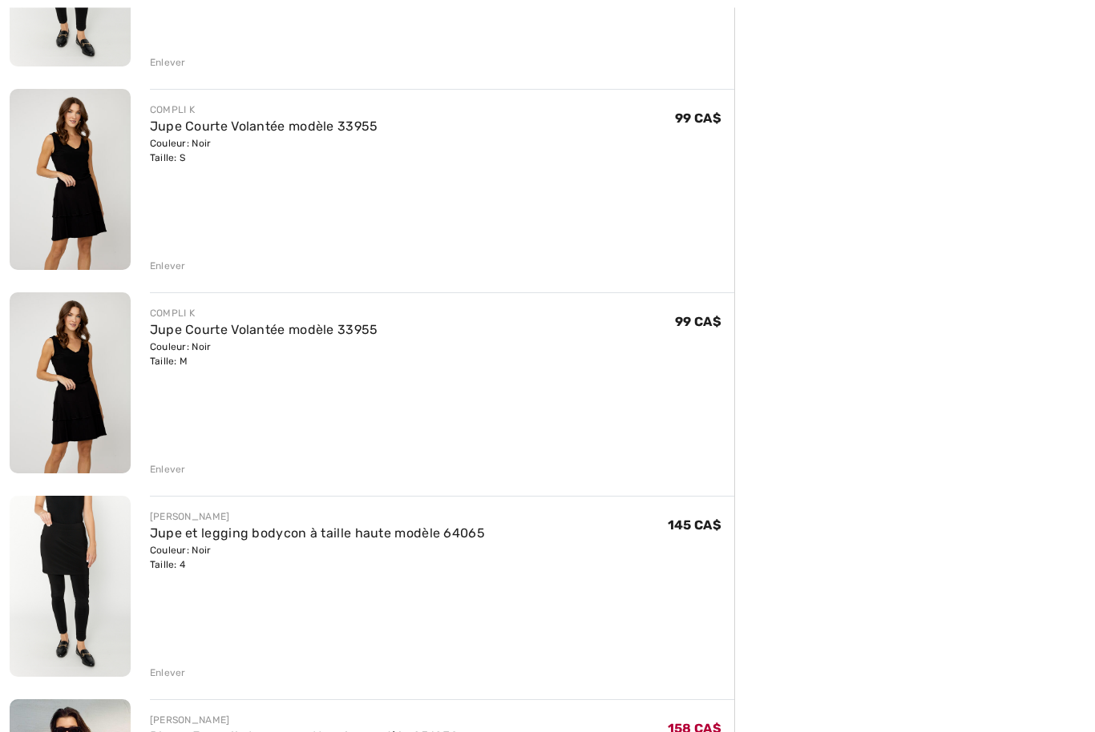
scroll to position [530, 0]
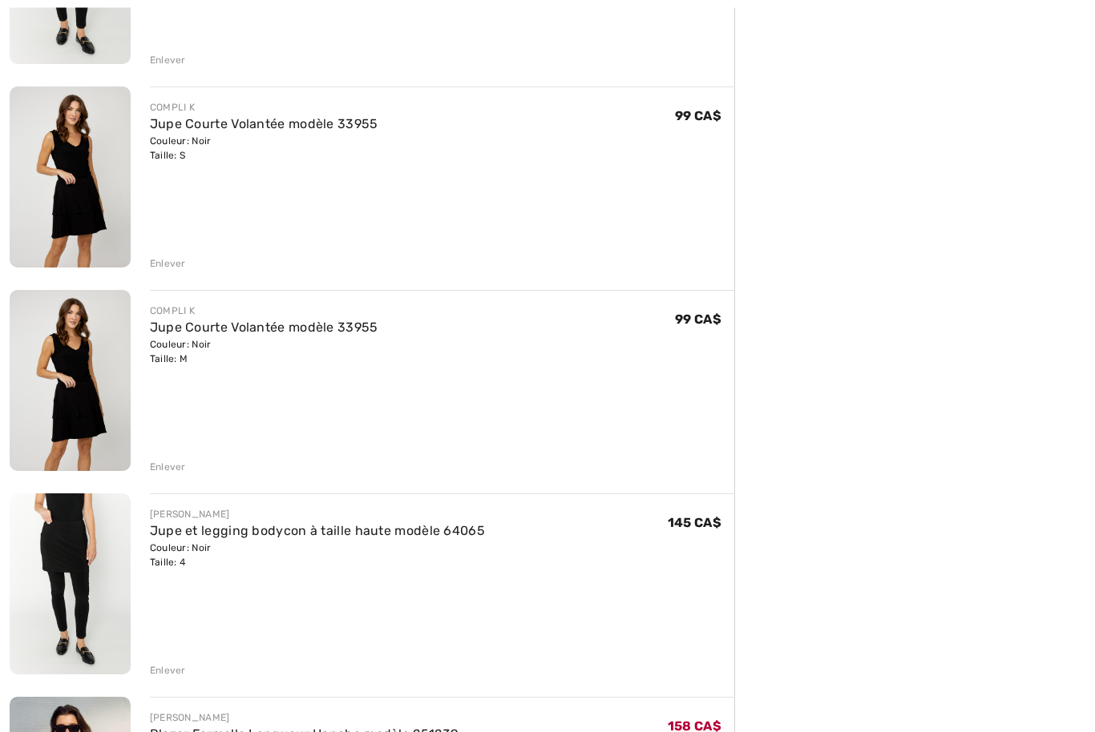
click at [172, 670] on div "Enlever" at bounding box center [168, 671] width 36 height 14
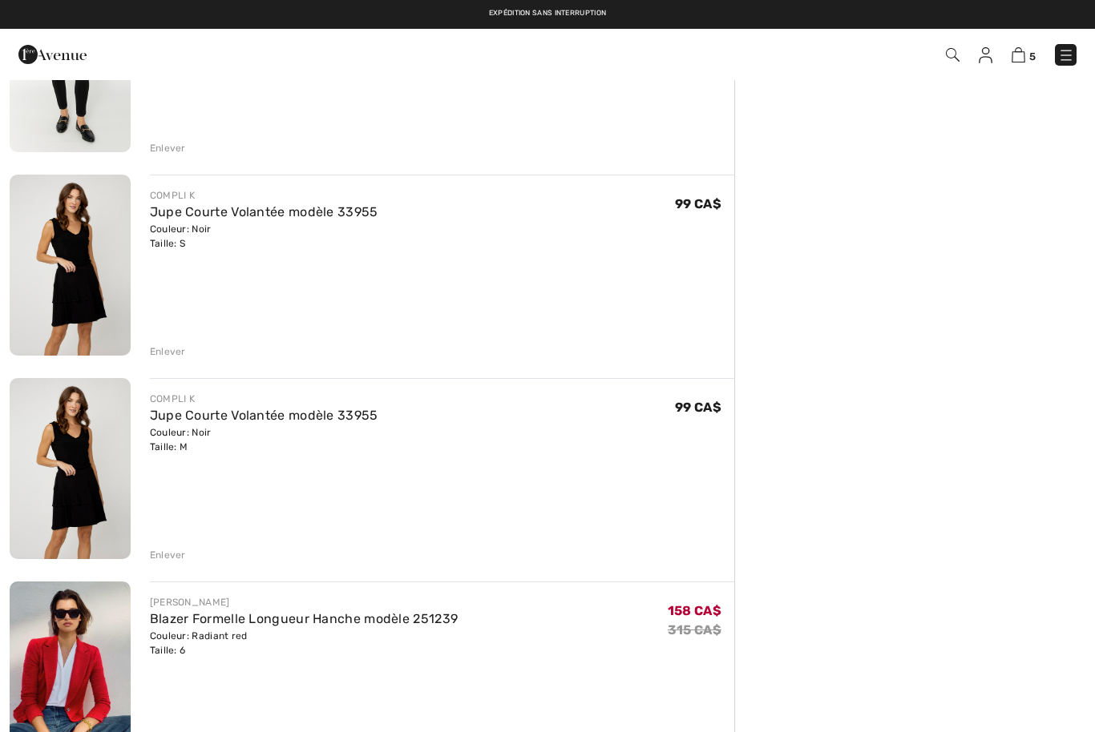
scroll to position [441, 0]
click at [266, 217] on link "Jupe Courte Volantée modèle 33955" at bounding box center [264, 212] width 228 height 15
